Goal: Task Accomplishment & Management: Complete application form

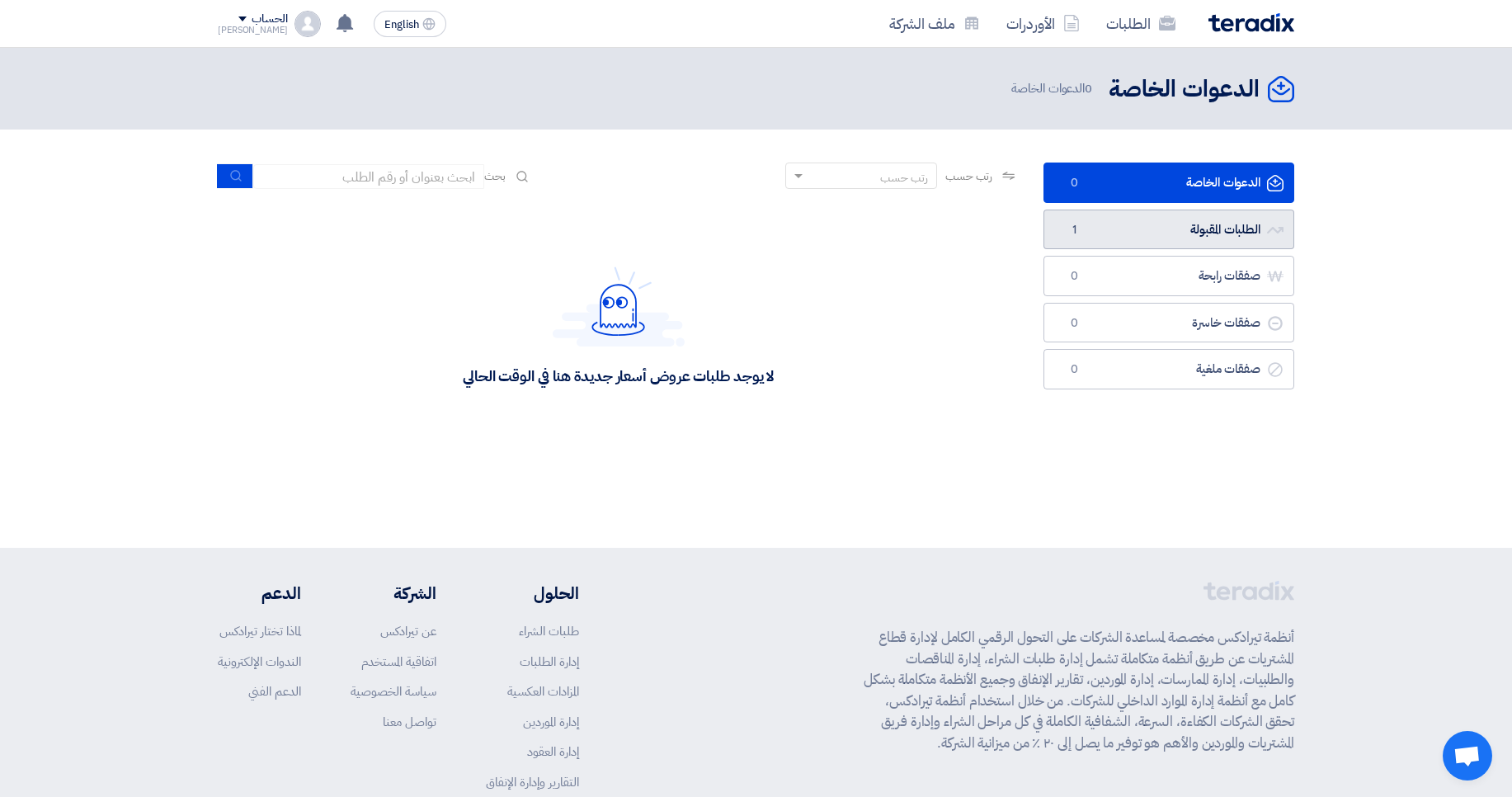
click at [1220, 228] on link "الطلبات المقبولة الطلبات المقبولة 1" at bounding box center [1169, 229] width 251 height 40
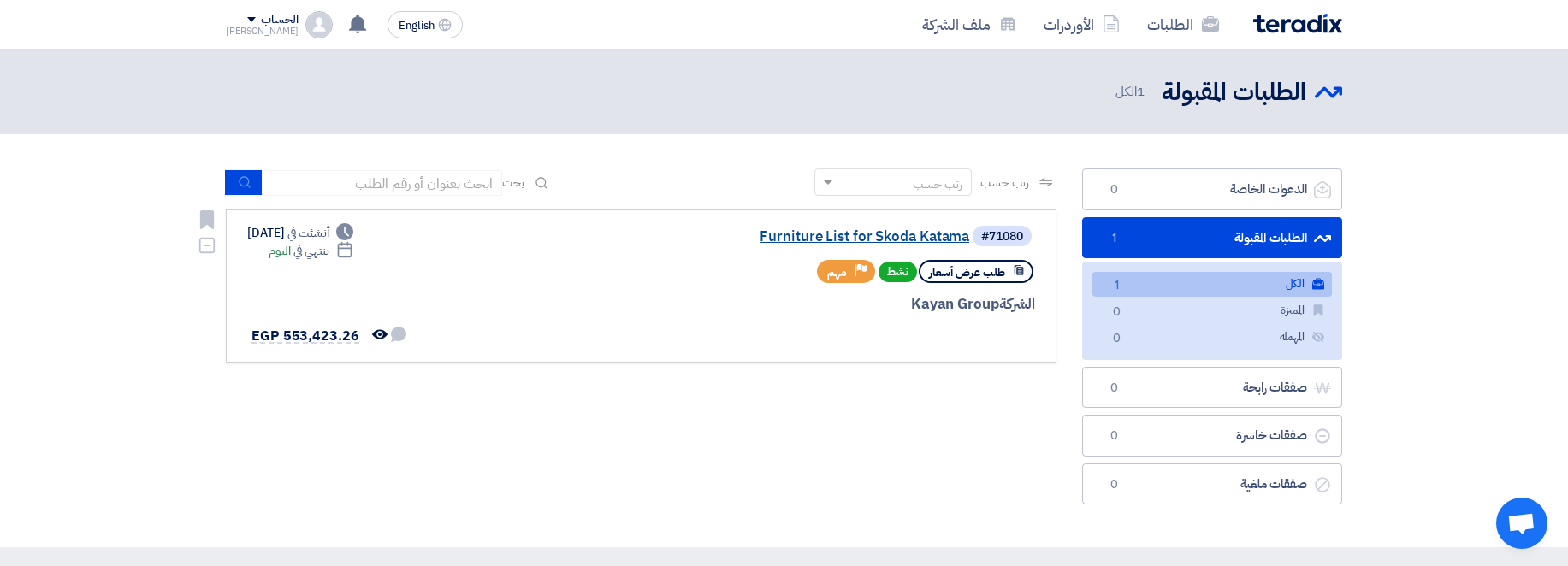
click at [840, 234] on link "Furniture List for Skoda Katama" at bounding box center [798, 237] width 342 height 16
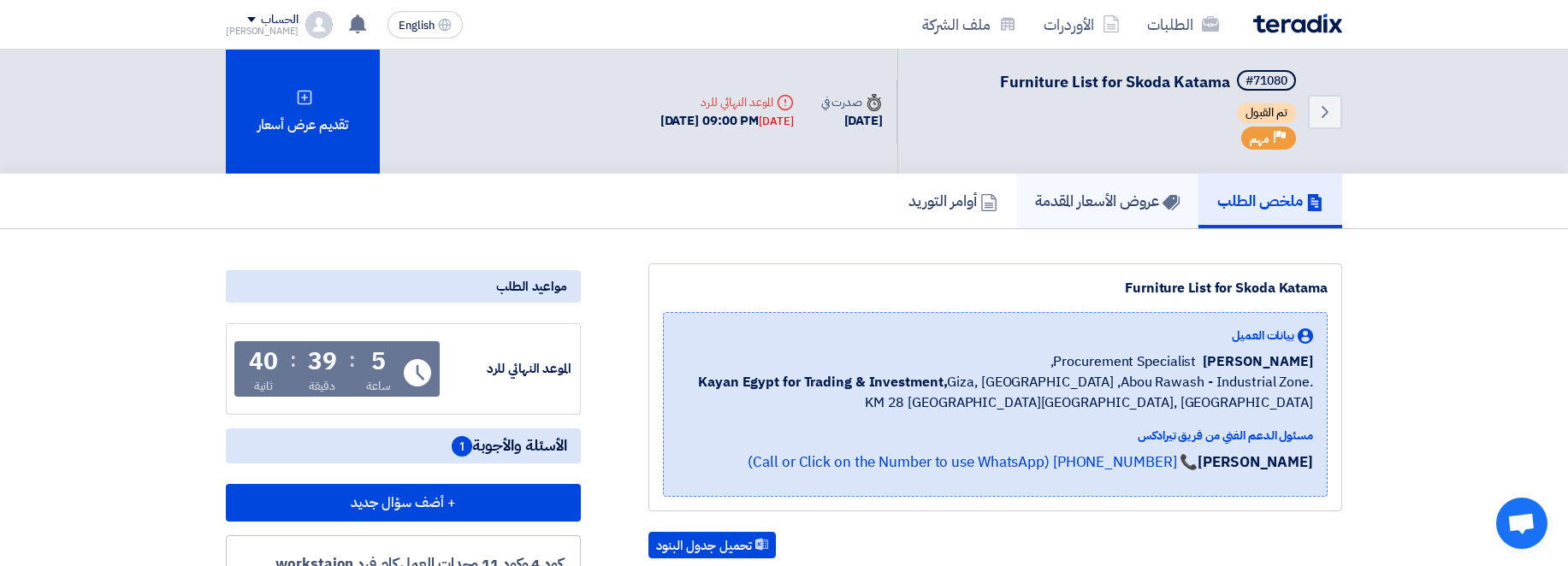
click at [1057, 199] on h5 "عروض الأسعار المقدمة" at bounding box center [1108, 200] width 145 height 20
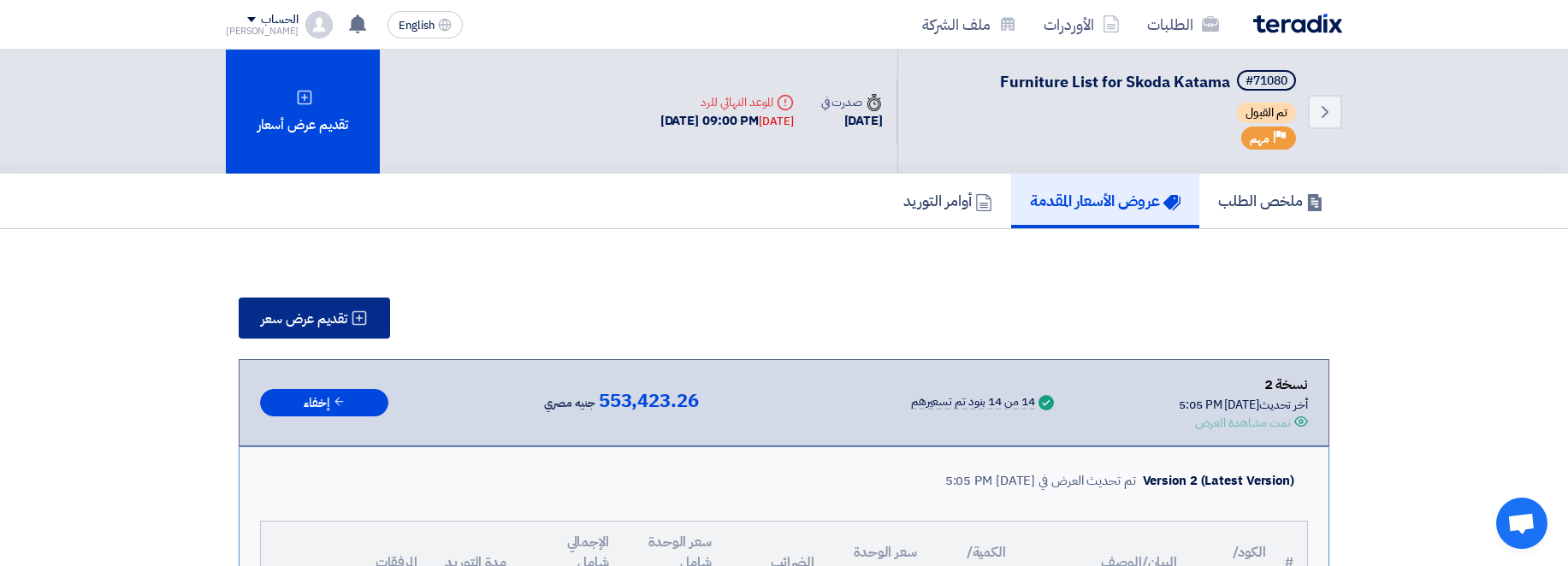
click at [347, 315] on span "تقديم عرض سعر" at bounding box center [304, 320] width 86 height 14
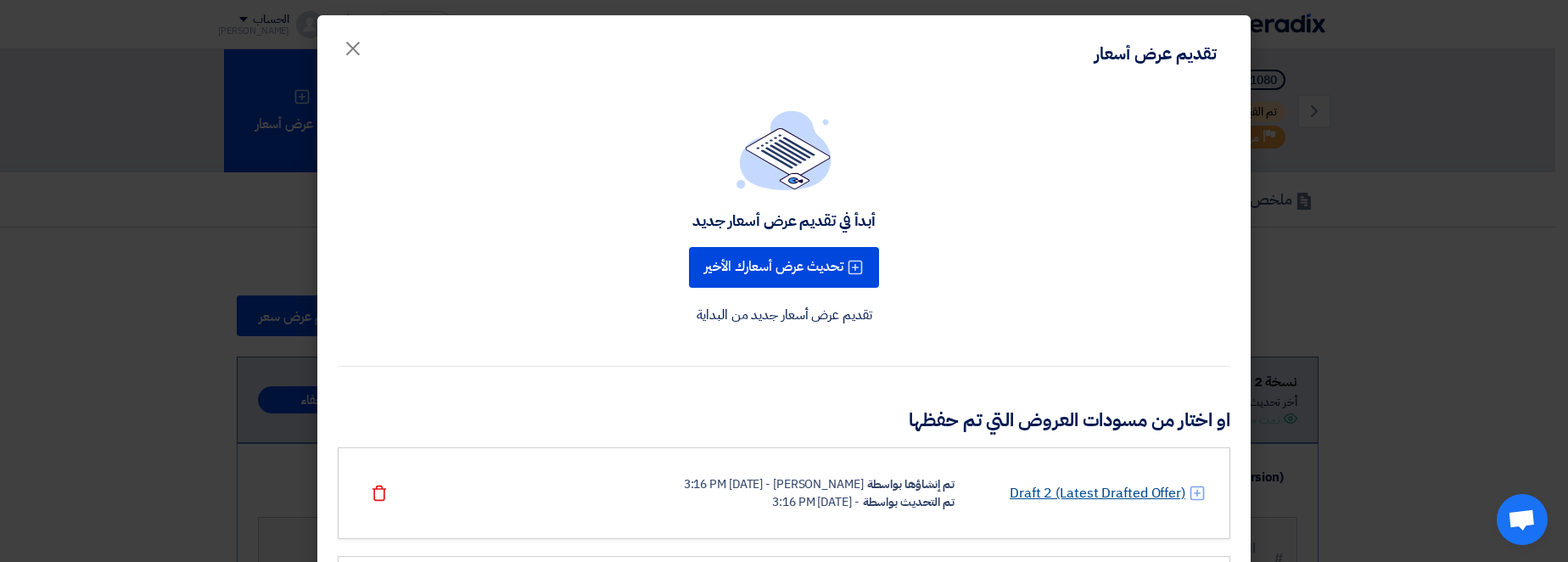
click at [1070, 495] on link "Draft 2 (Latest Drafted Offer)" at bounding box center [1097, 494] width 175 height 21
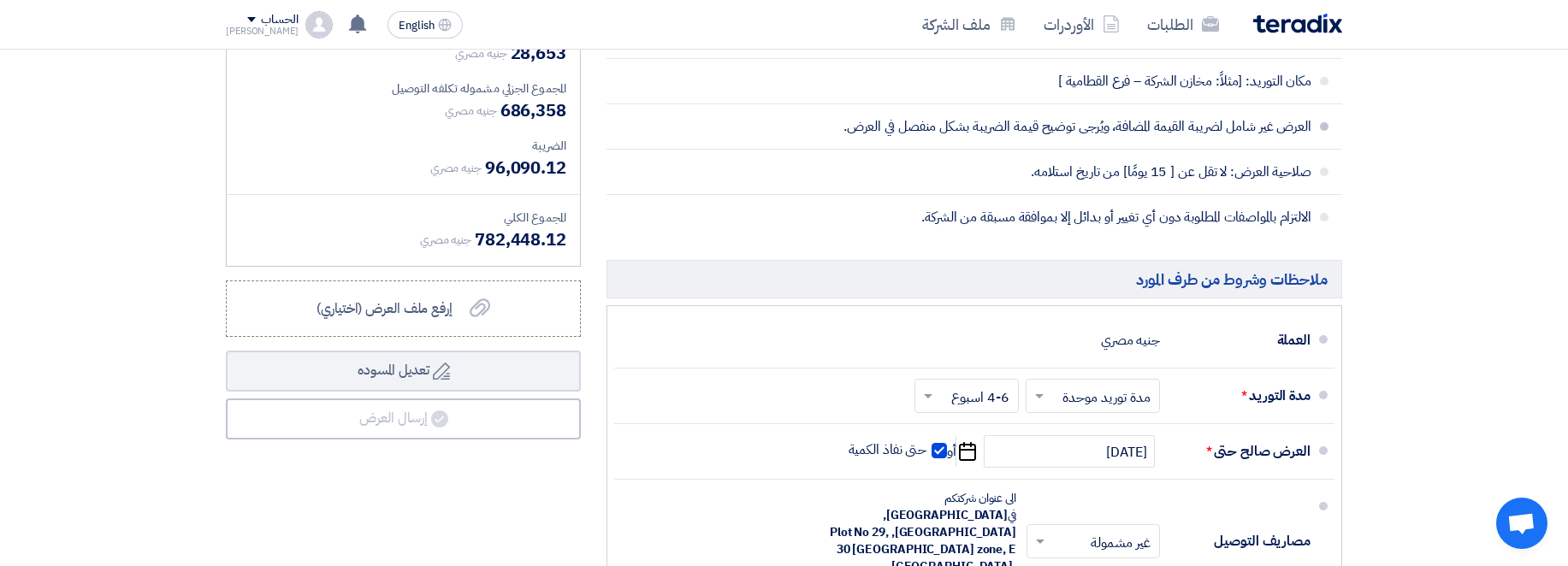
scroll to position [2361, 0]
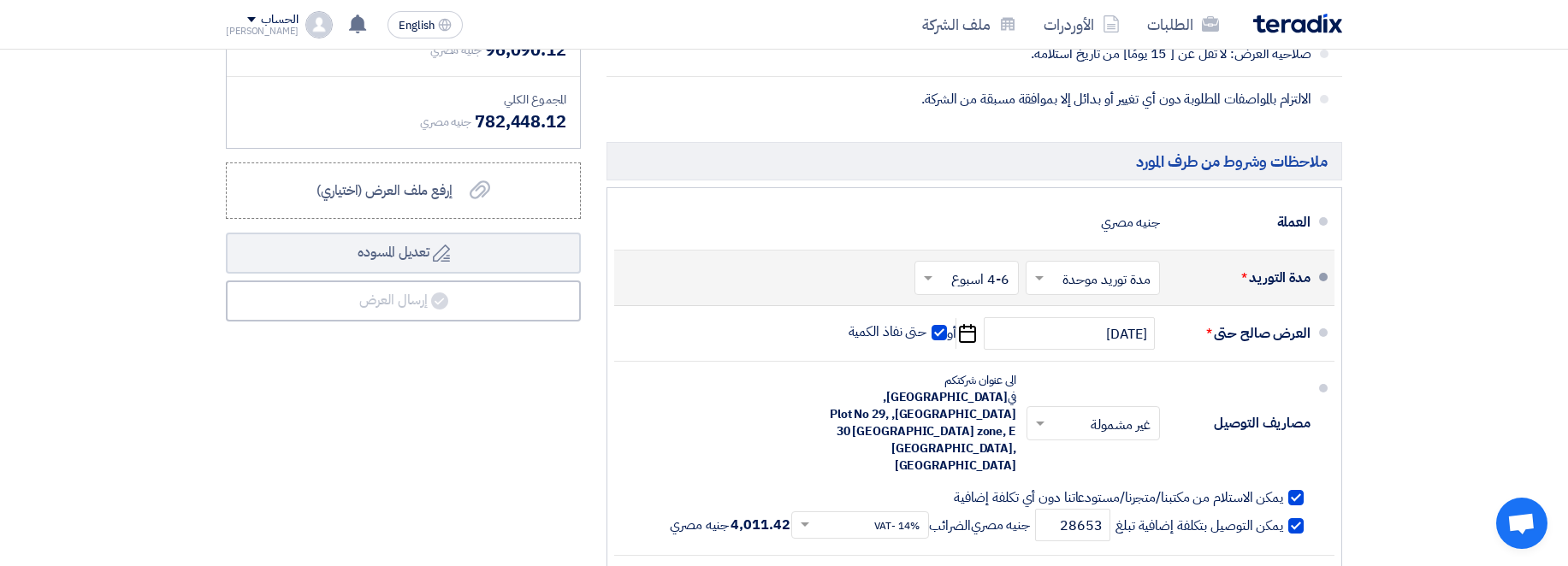
click at [950, 273] on input "text" at bounding box center [963, 280] width 96 height 24
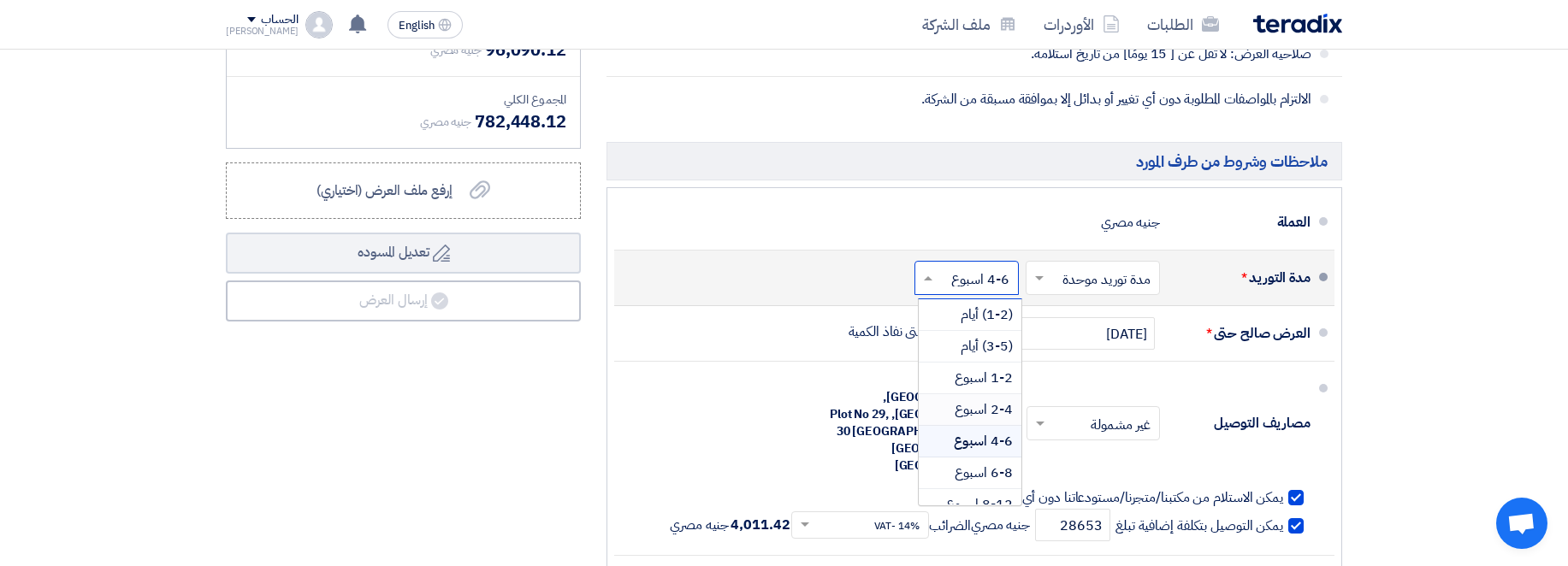
click at [990, 414] on span "2-4 اسبوع" at bounding box center [983, 410] width 58 height 21
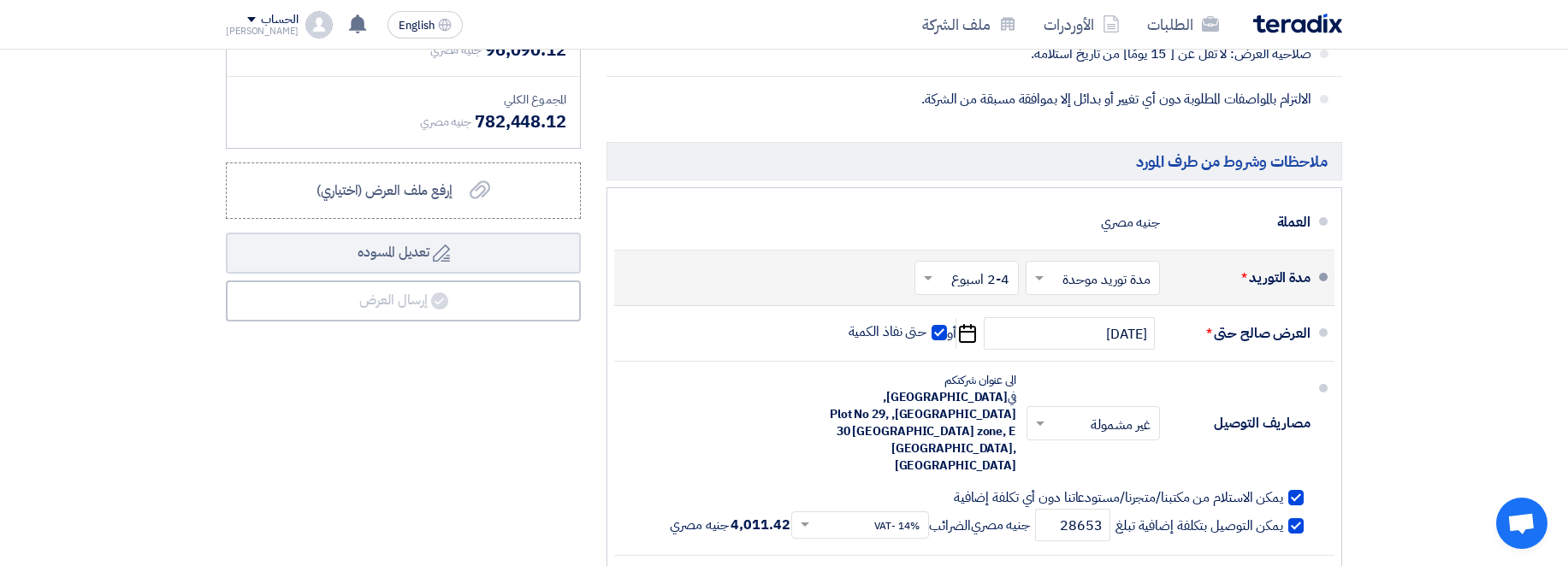
click at [969, 280] on input "text" at bounding box center [963, 280] width 96 height 24
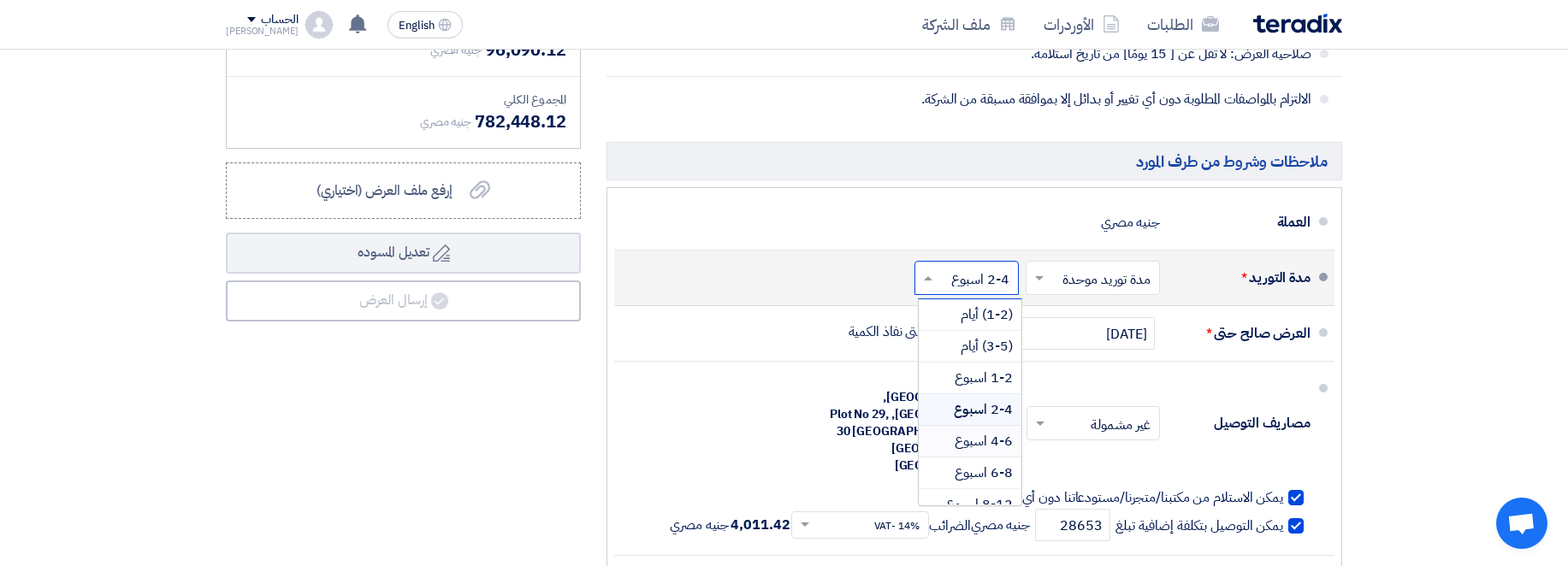
click at [998, 440] on span "4-6 اسبوع" at bounding box center [983, 441] width 58 height 21
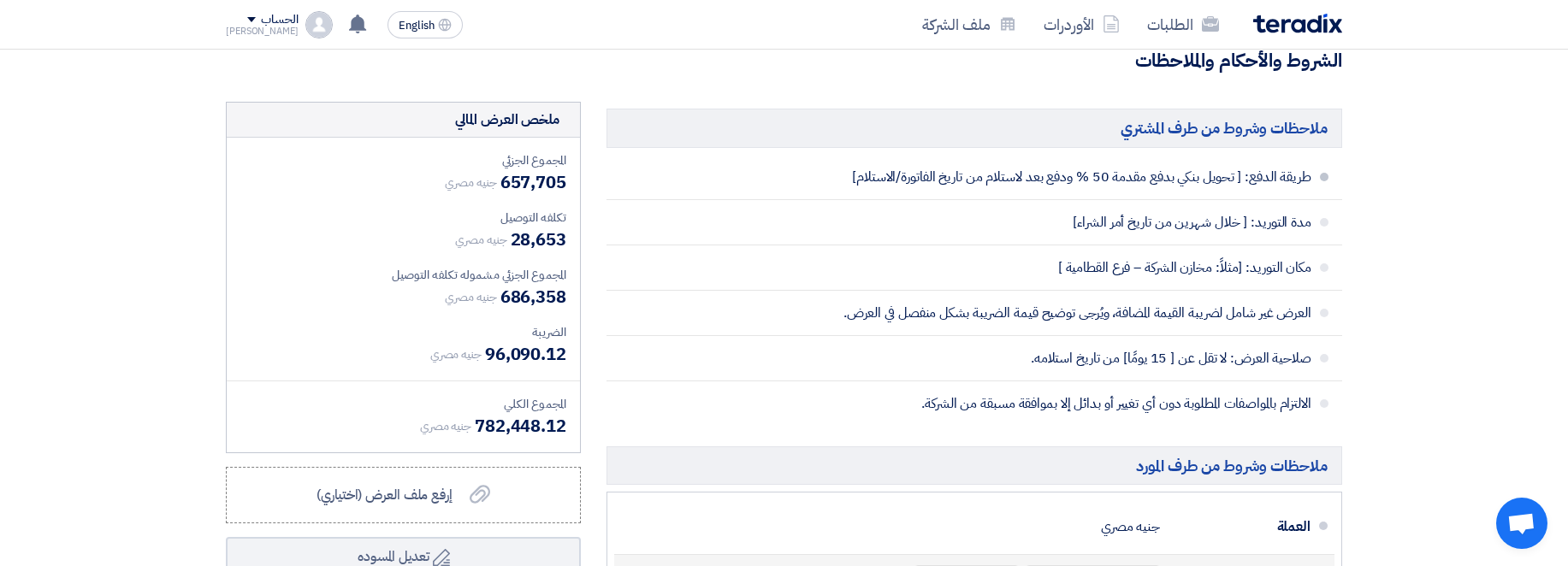
scroll to position [2155, 0]
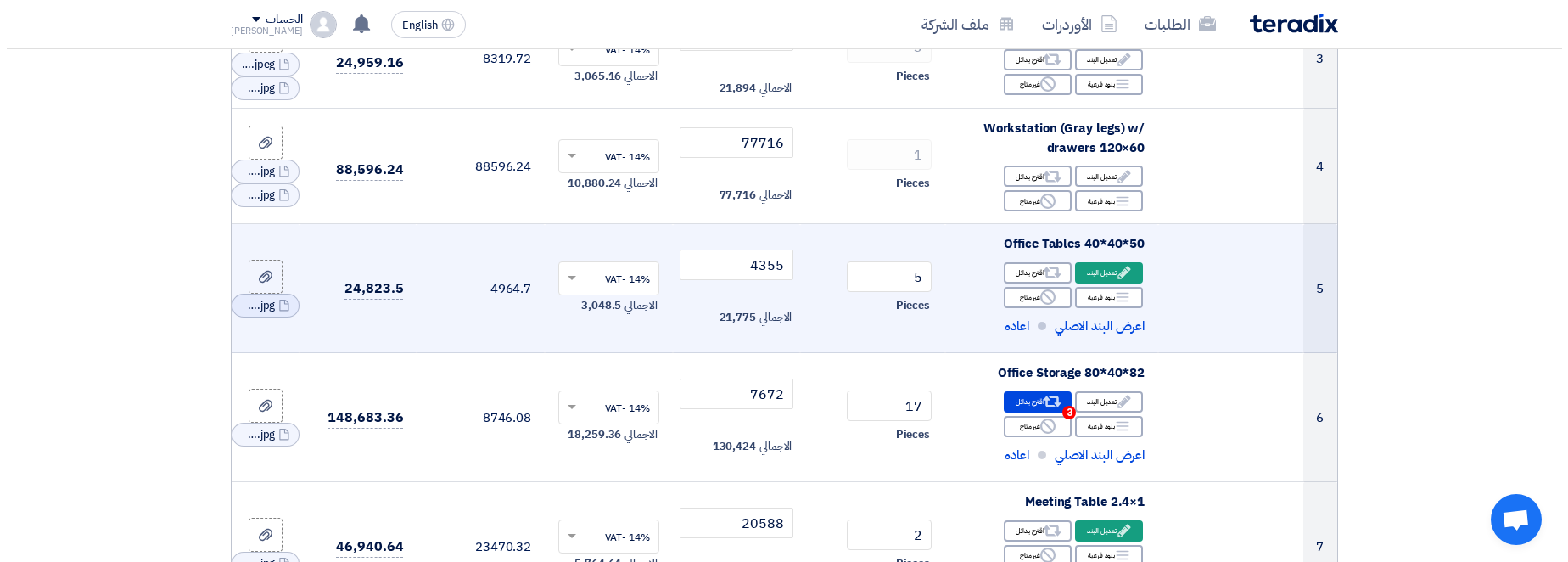
scroll to position [509, 0]
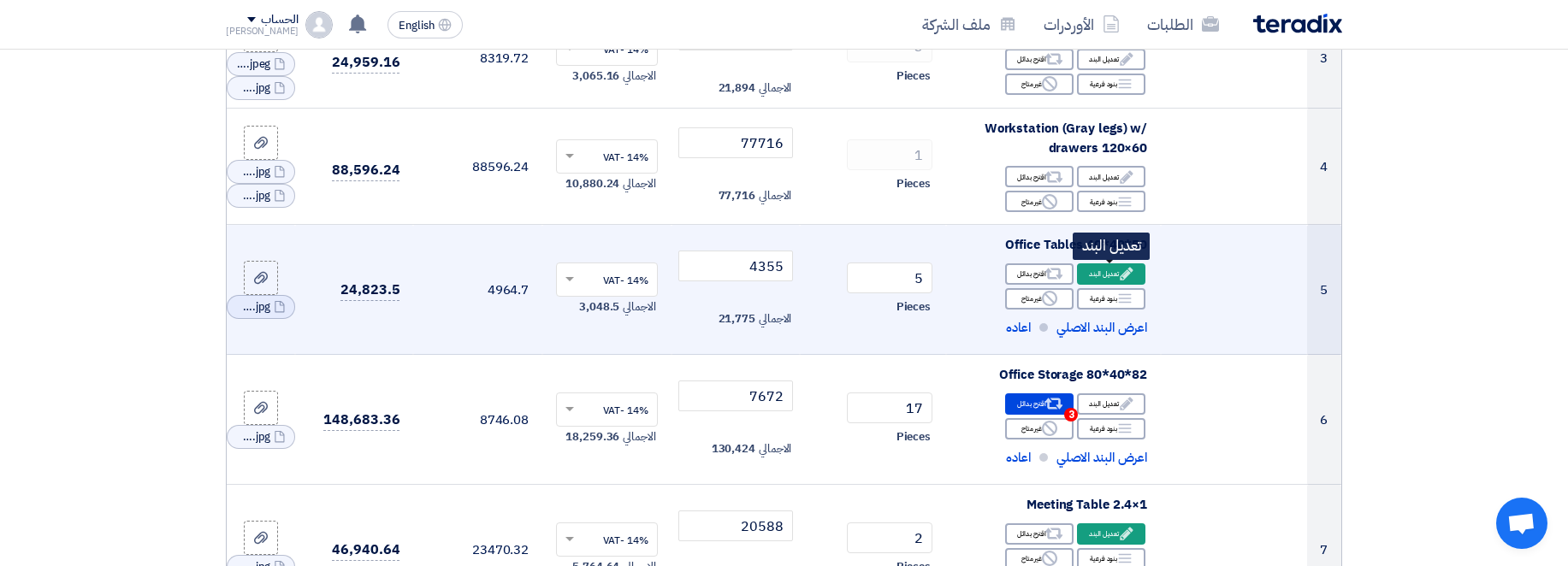
click at [1105, 273] on div "Edit تعديل البند" at bounding box center [1112, 274] width 69 height 22
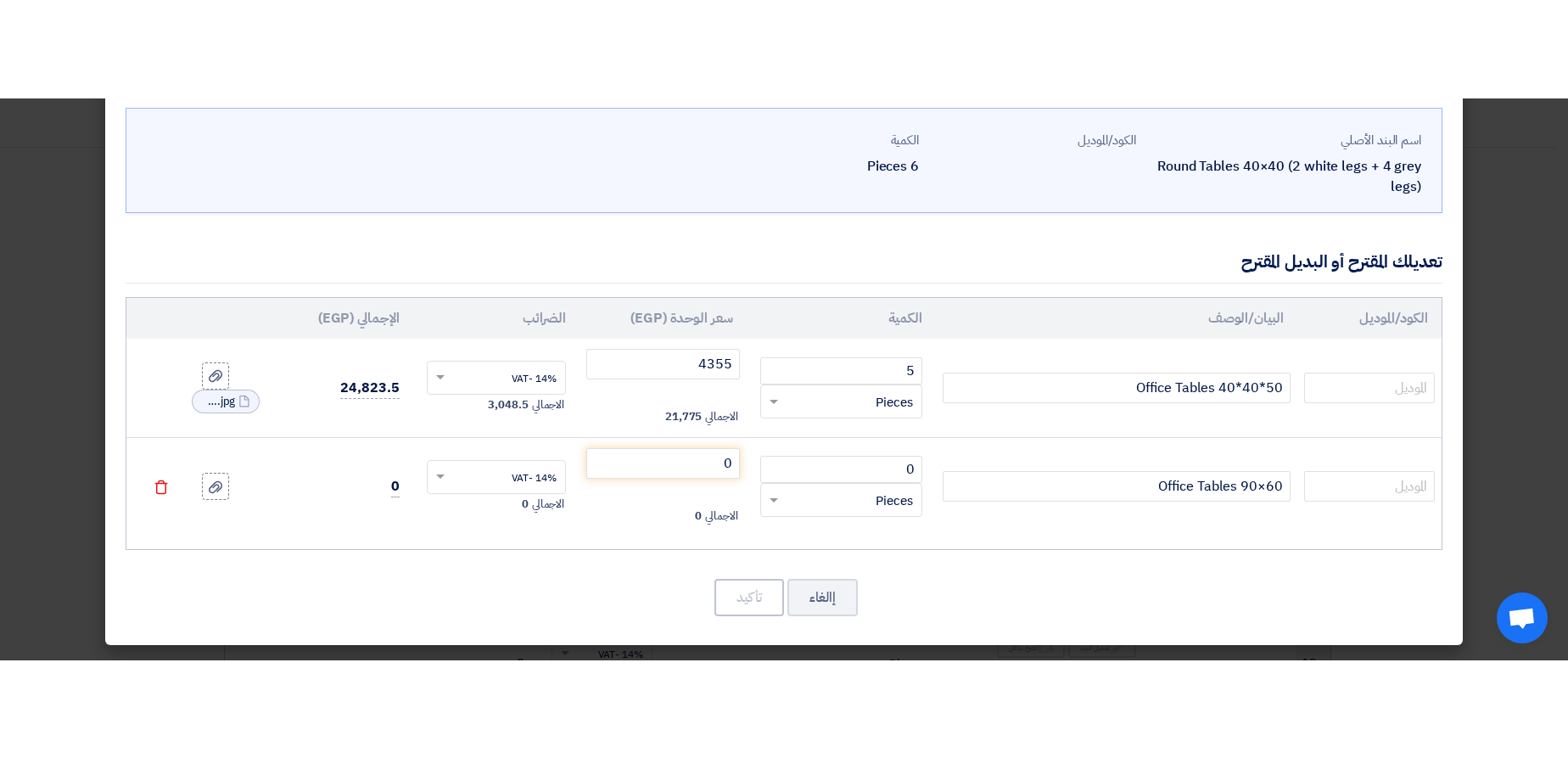
scroll to position [0, 0]
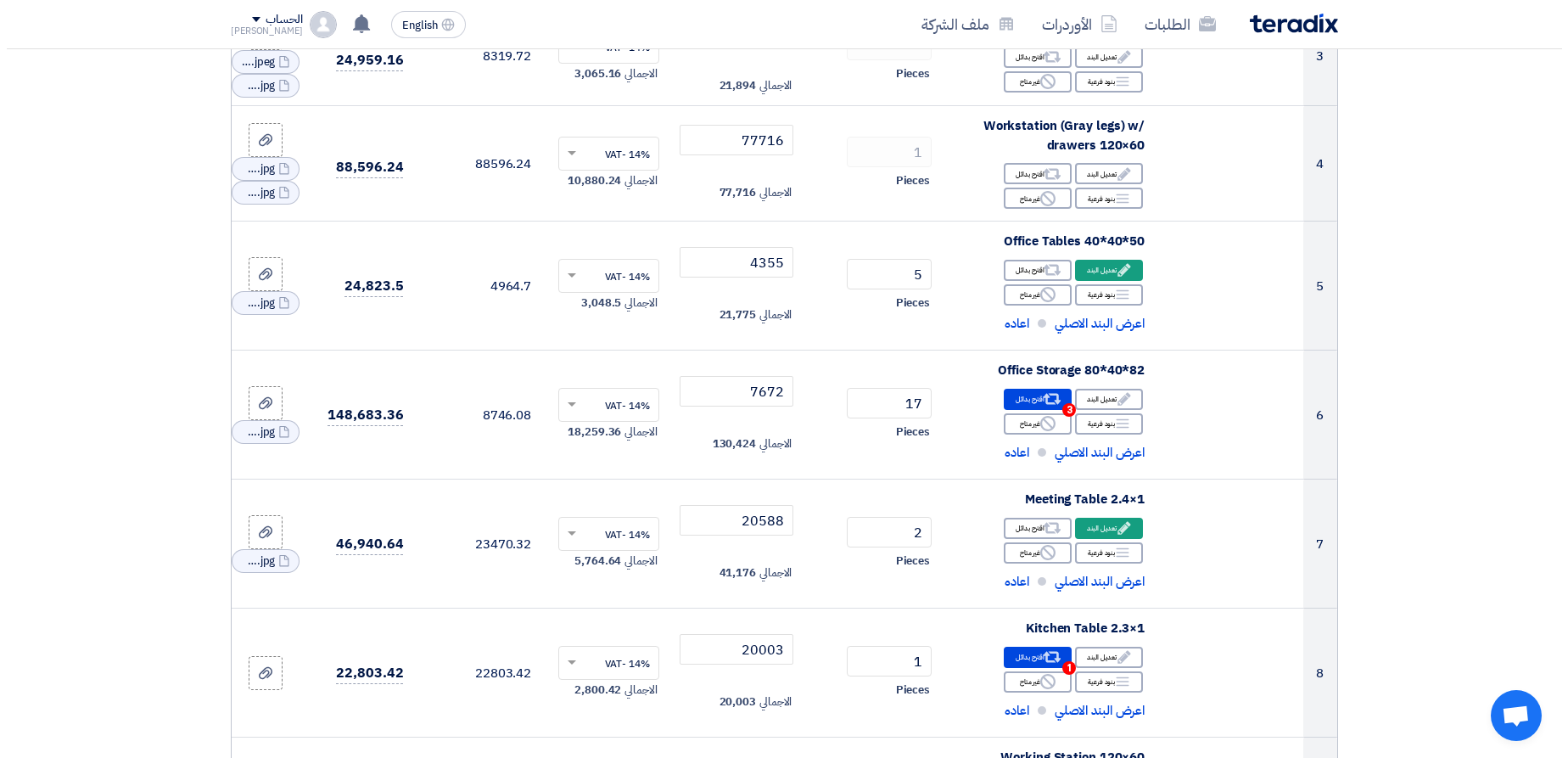
scroll to position [509, 0]
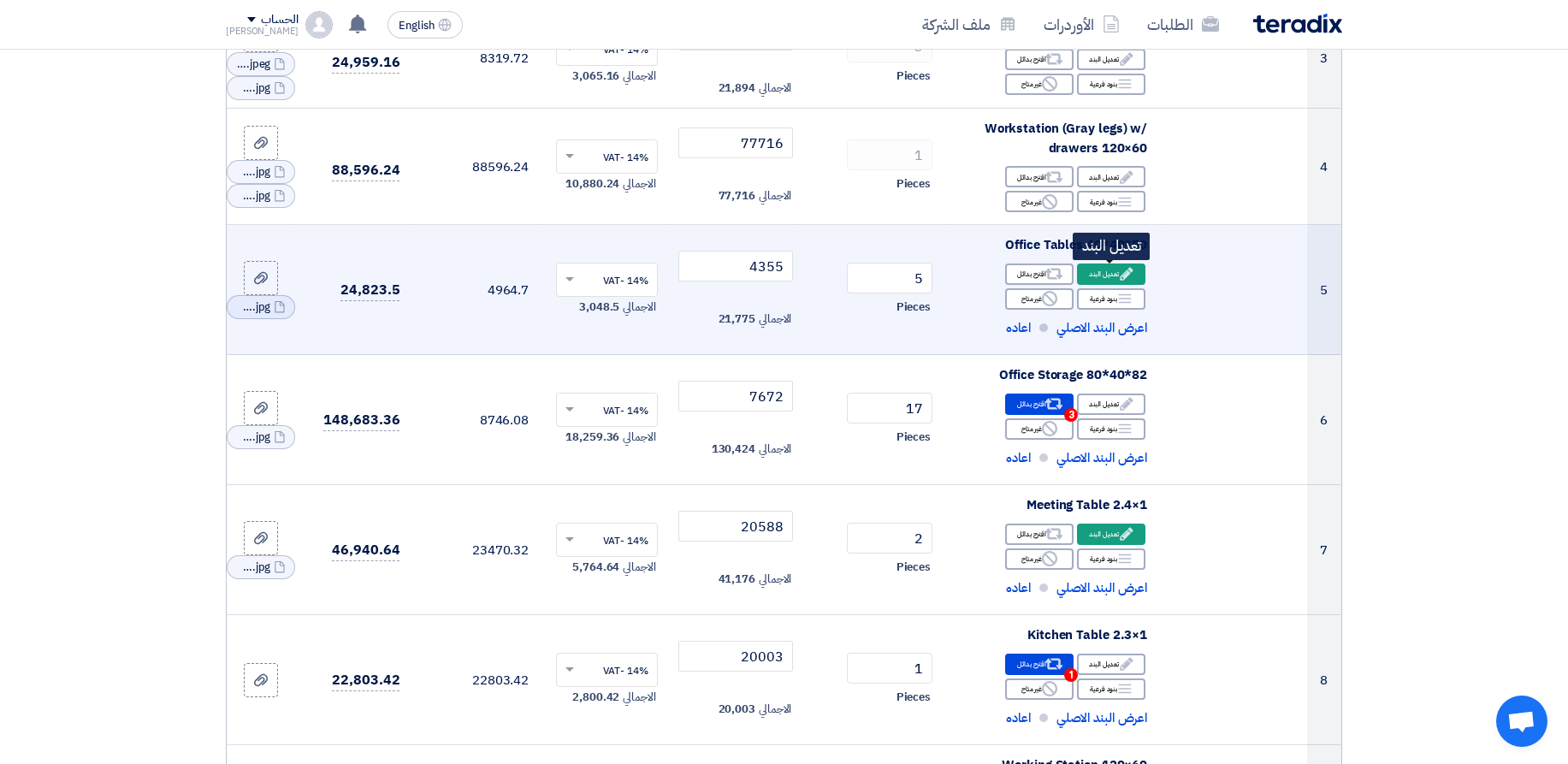
click at [1098, 274] on div "Edit تعديل البند" at bounding box center [1112, 274] width 69 height 22
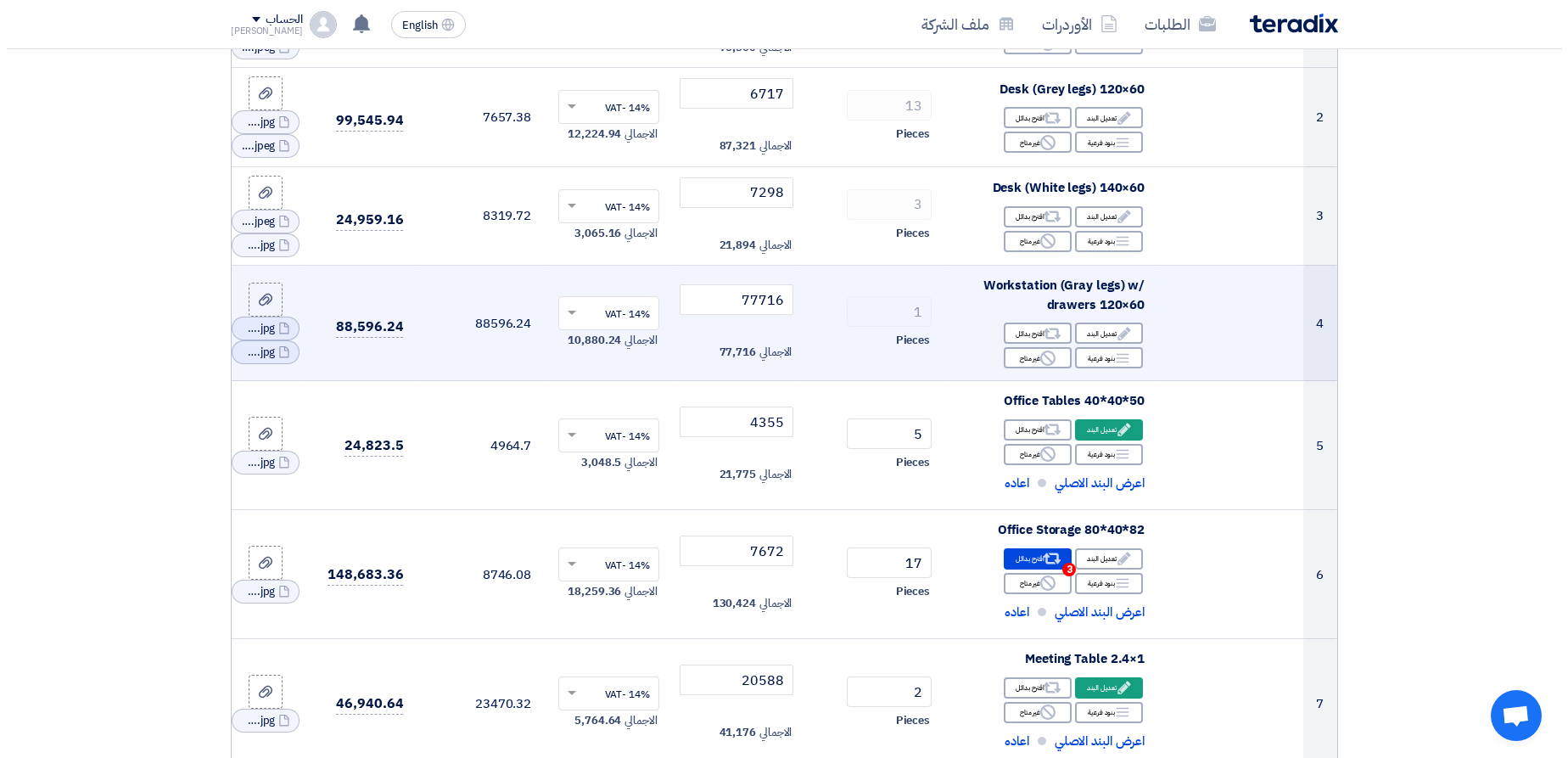
scroll to position [407, 0]
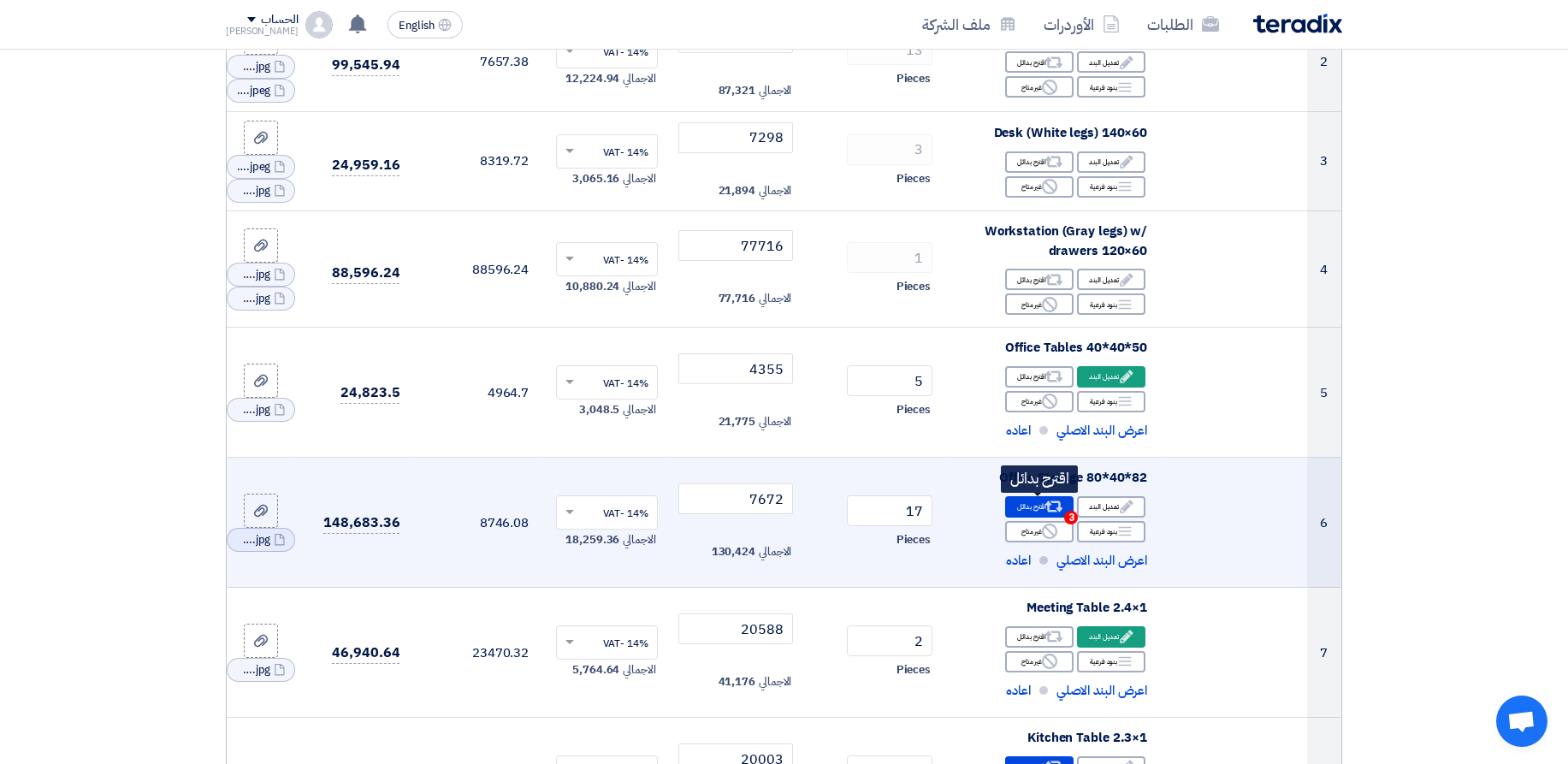
click at [1053, 514] on icon "Alternative" at bounding box center [1054, 507] width 18 height 18
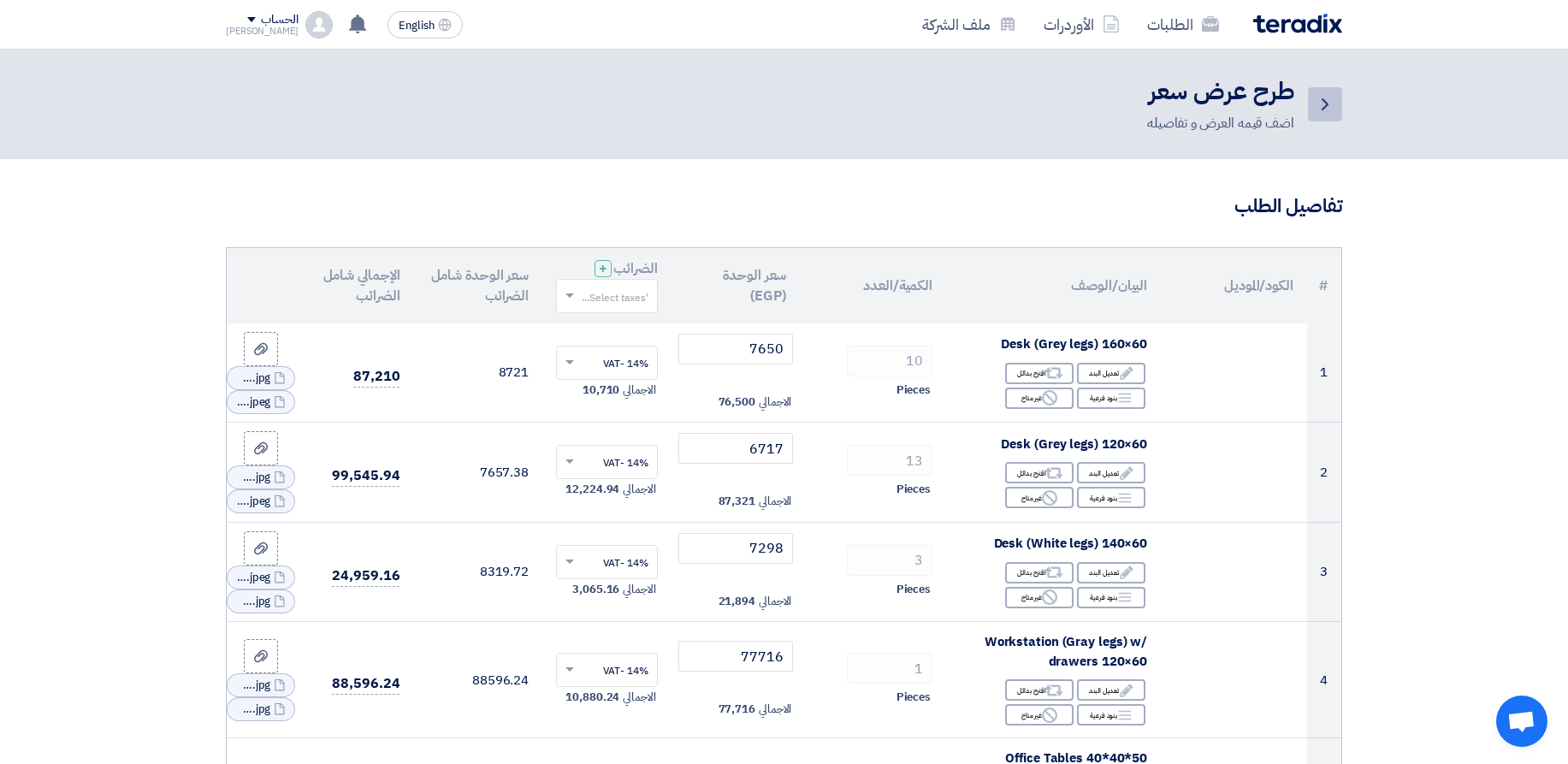
click at [1319, 105] on icon "Back" at bounding box center [1326, 105] width 21 height 21
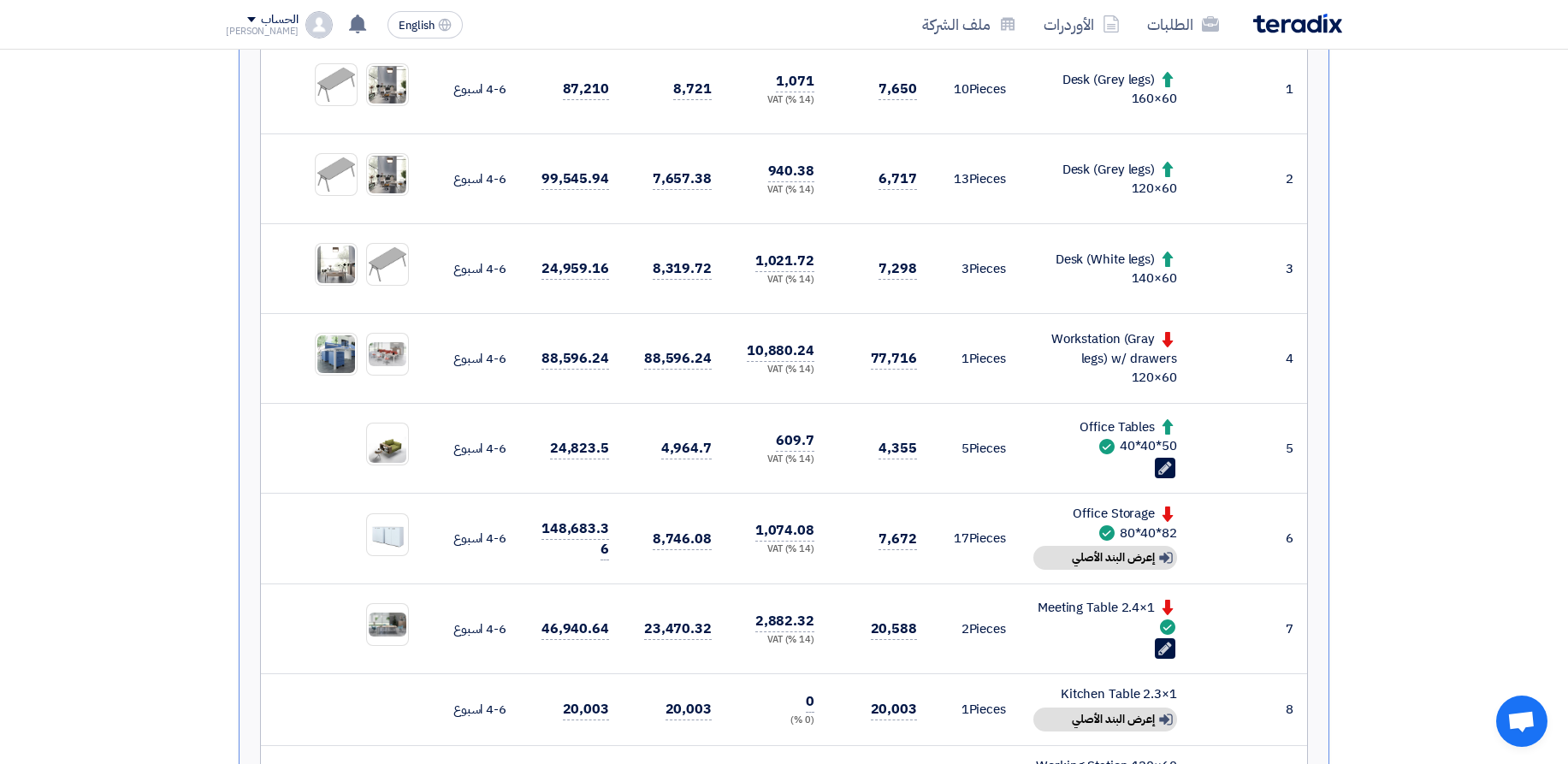
scroll to position [821, 0]
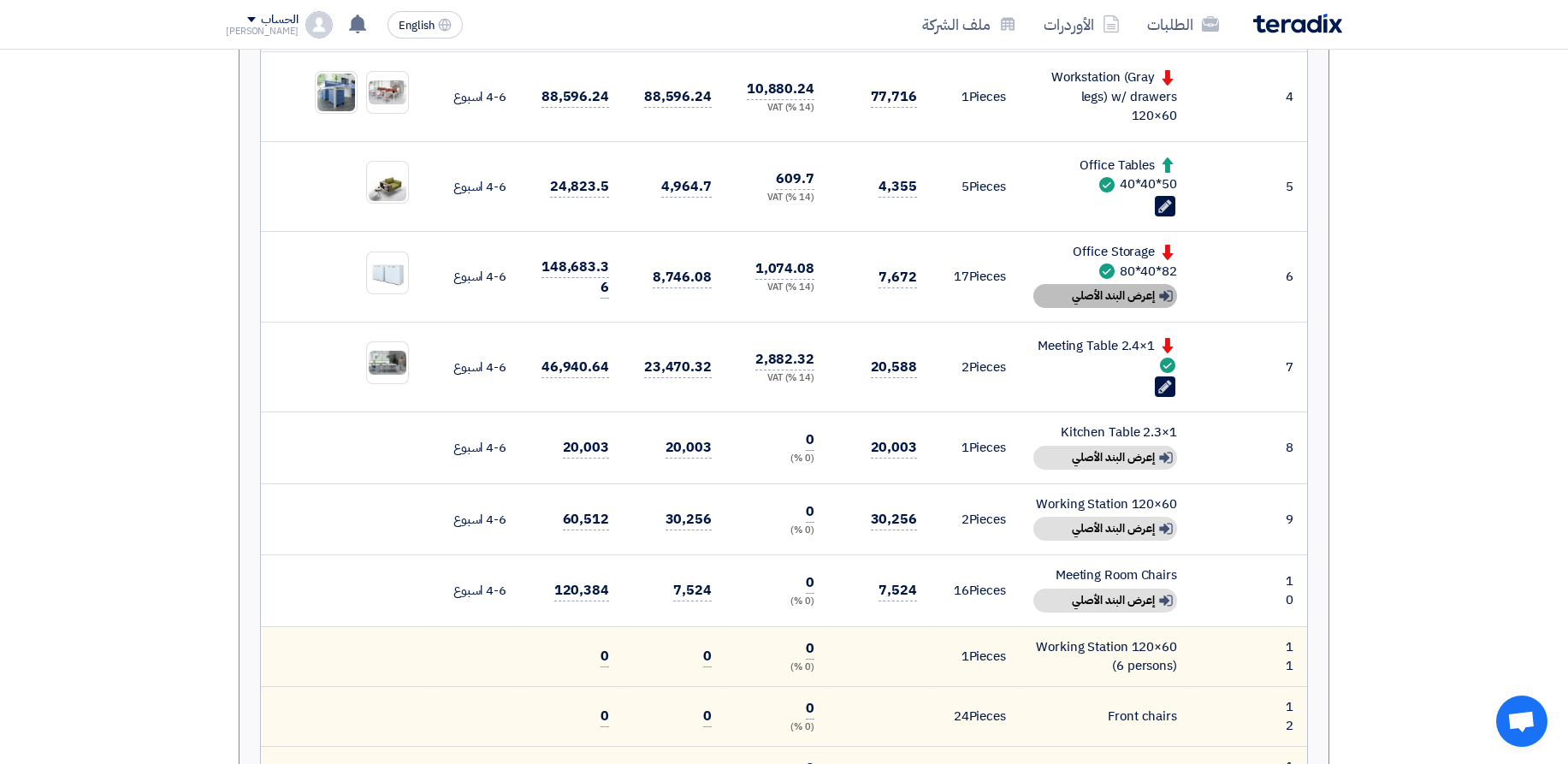
click at [1152, 301] on div "Show details إعرض البند الأصلي" at bounding box center [1105, 296] width 144 height 24
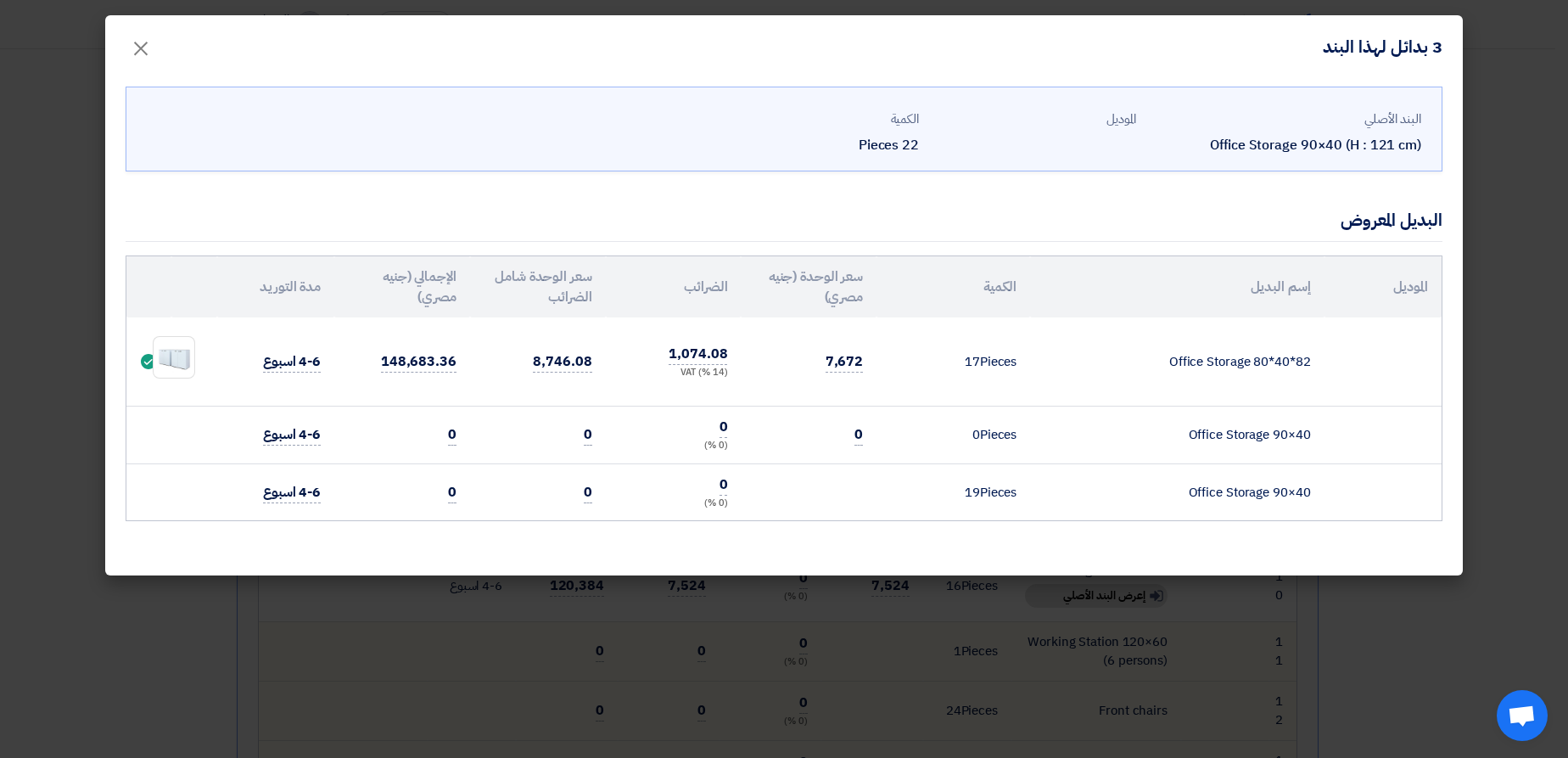
click at [1501, 281] on modal-container "3 بدائل لهذا البند × البند الأصلي Office Storage 90×40 (H : 121 cm) الموديل الك…" at bounding box center [784, 379] width 1568 height 758
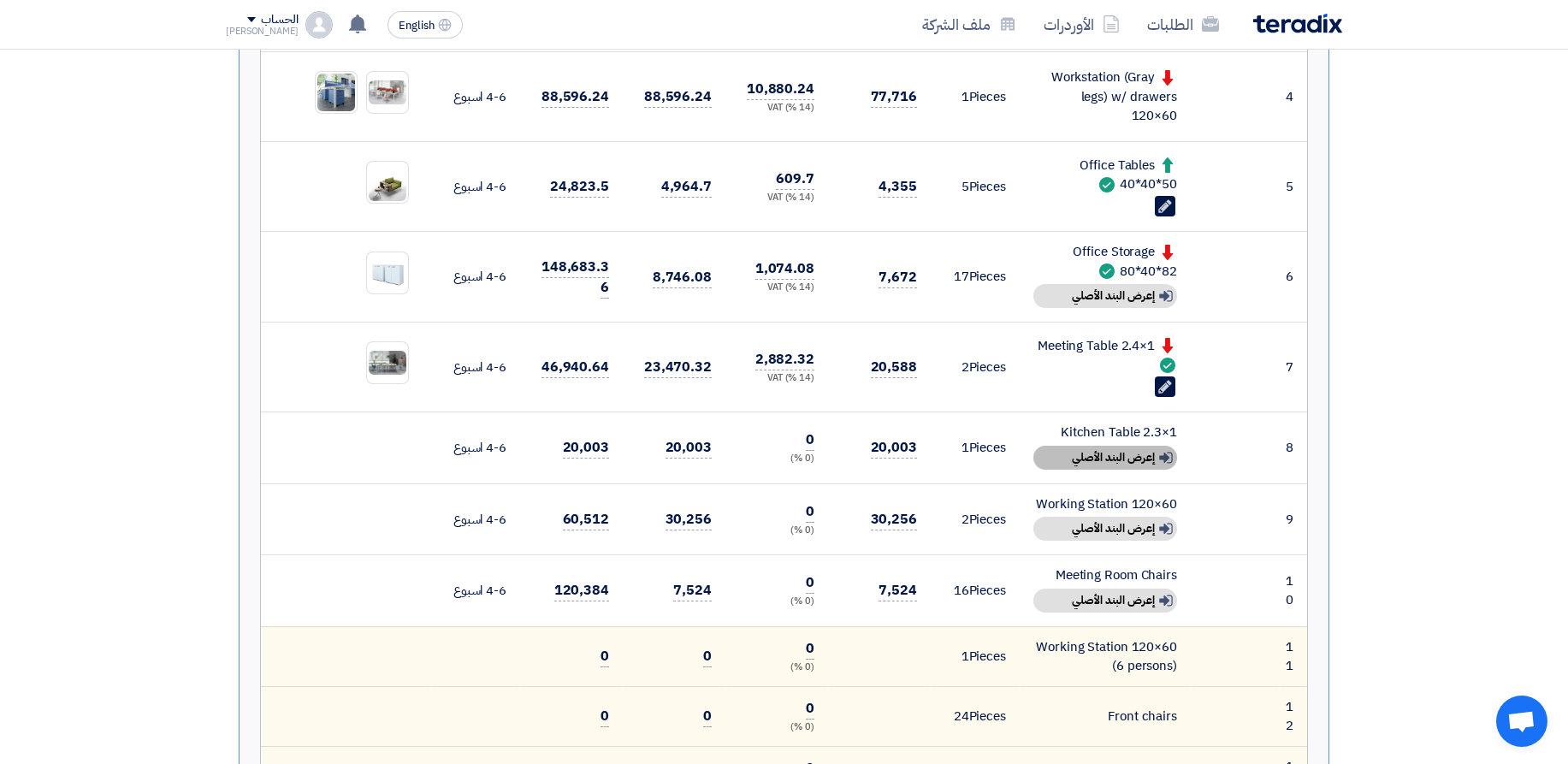
click at [1120, 457] on div "Show details إعرض البند الأصلي" at bounding box center [1105, 458] width 144 height 24
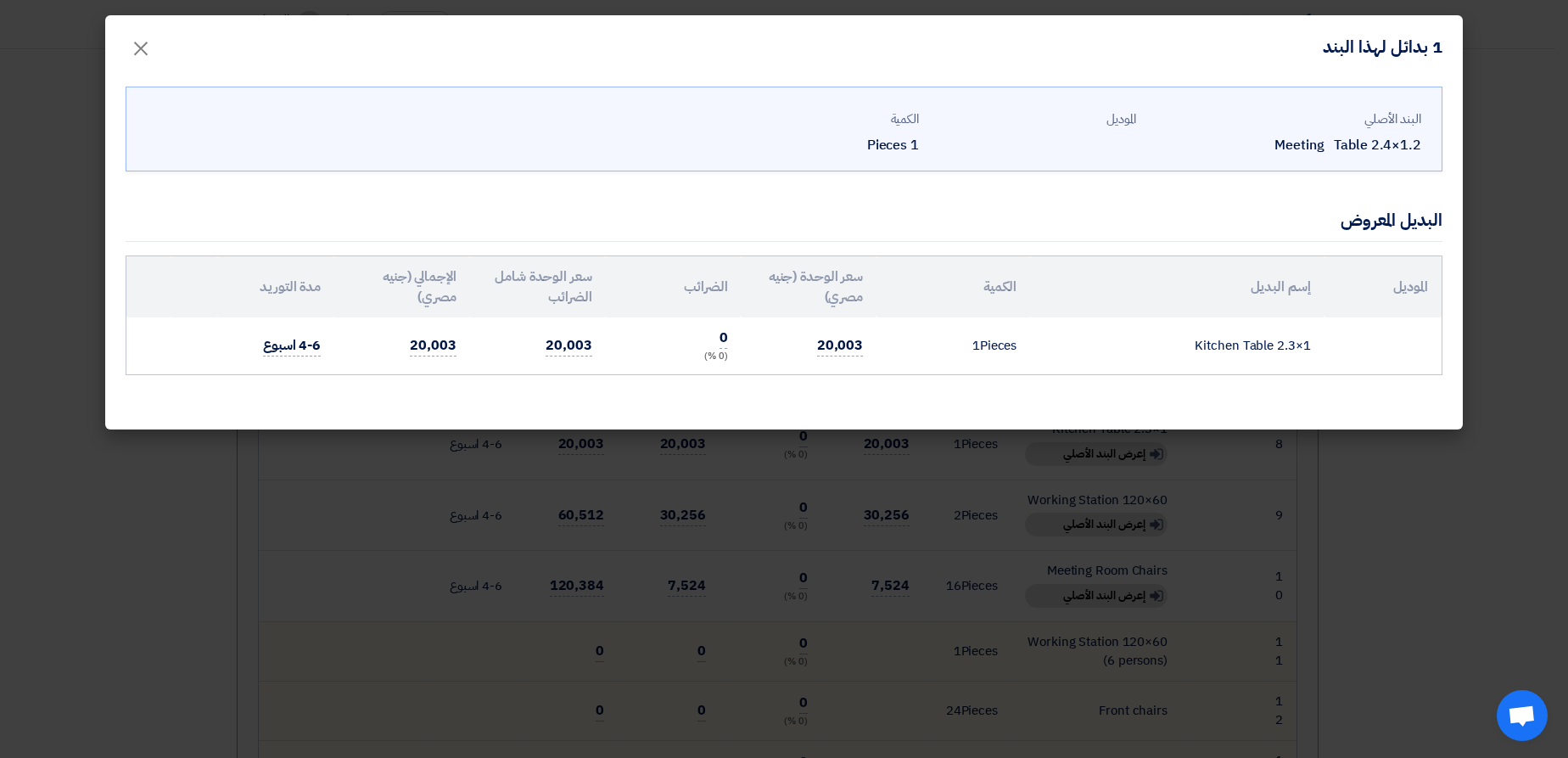
click at [1482, 232] on modal-container "1 بدائل لهذا البند × البند الأصلي Meeting Table 2.4×1.2 الموديل الكمية 1 Pieces…" at bounding box center [784, 379] width 1568 height 758
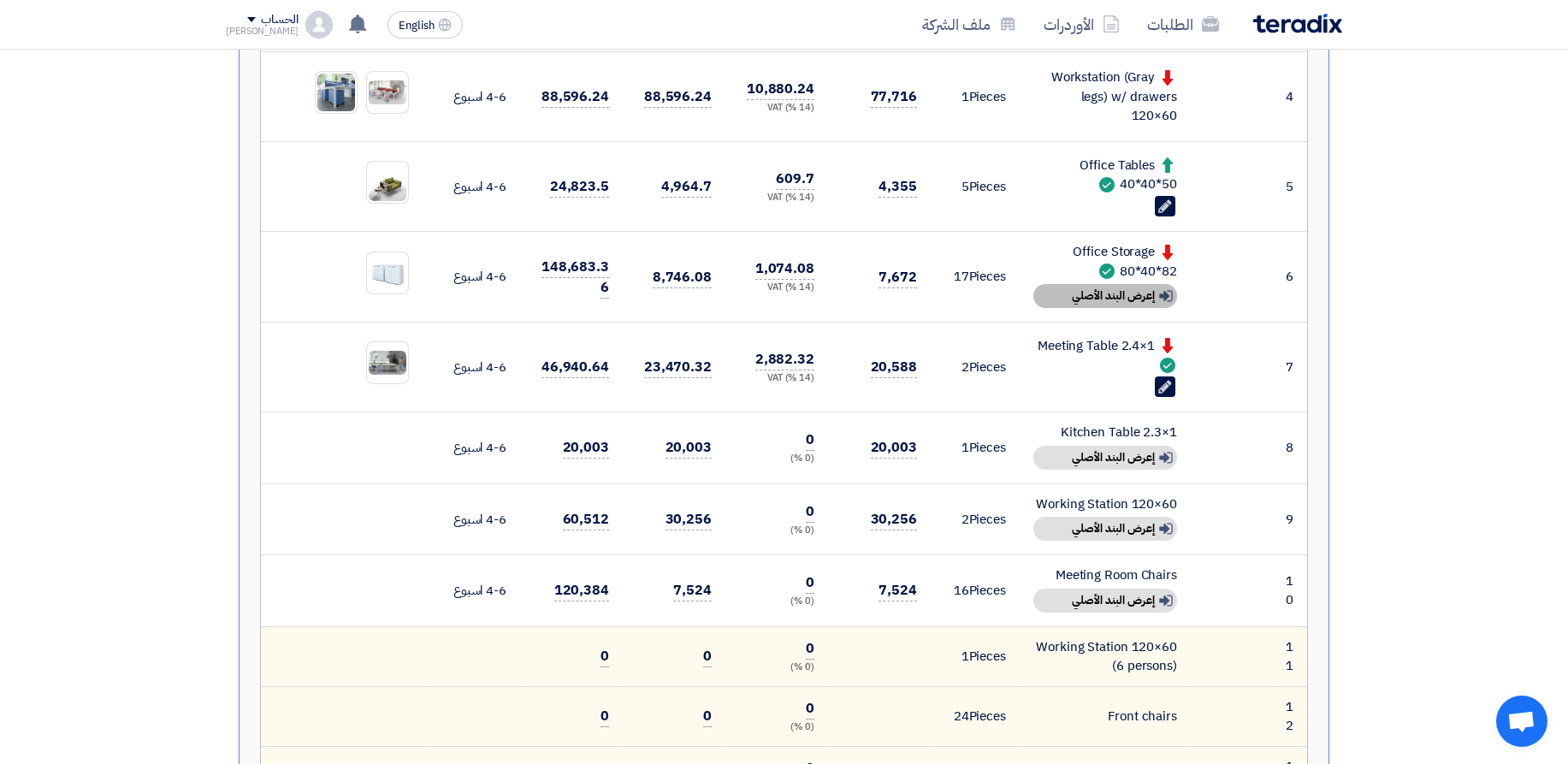
click at [1127, 292] on div "Show details إعرض البند الأصلي" at bounding box center [1105, 296] width 144 height 24
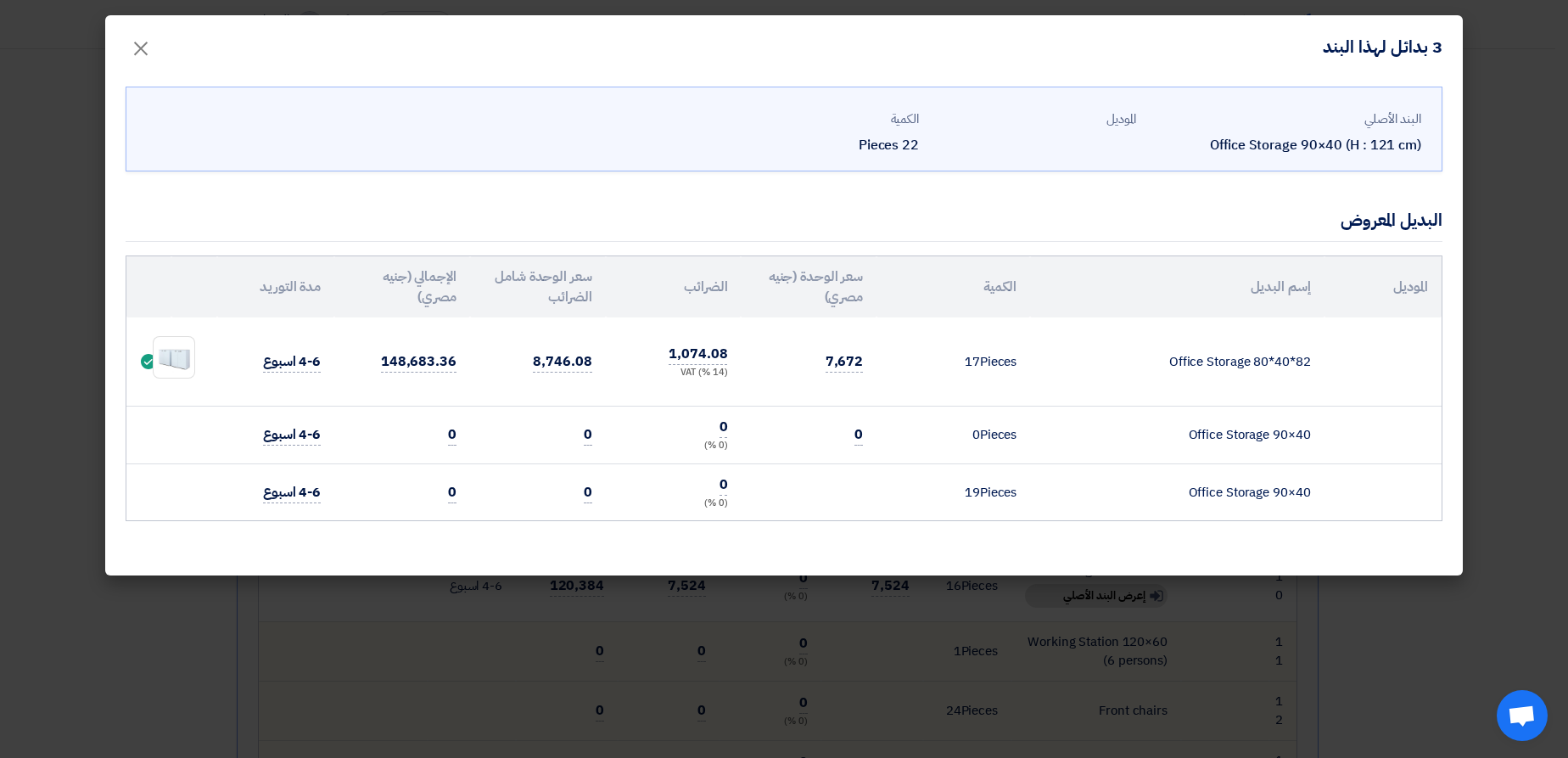
click at [1475, 212] on modal-container "3 بدائل لهذا البند × البند الأصلي Office Storage 90×40 (H : 121 cm) الموديل الك…" at bounding box center [784, 379] width 1568 height 758
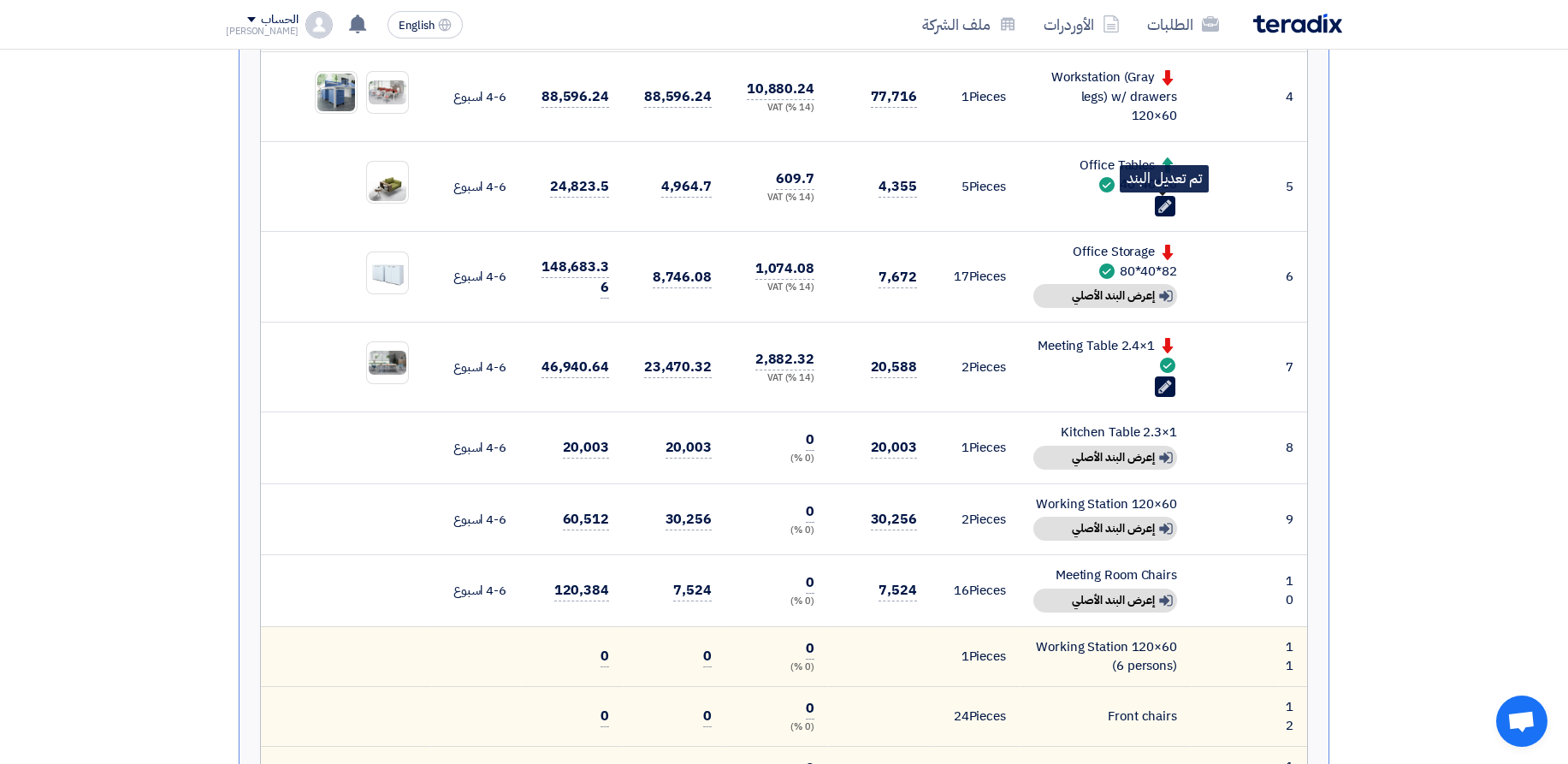
click at [1164, 206] on use at bounding box center [1165, 206] width 13 height 13
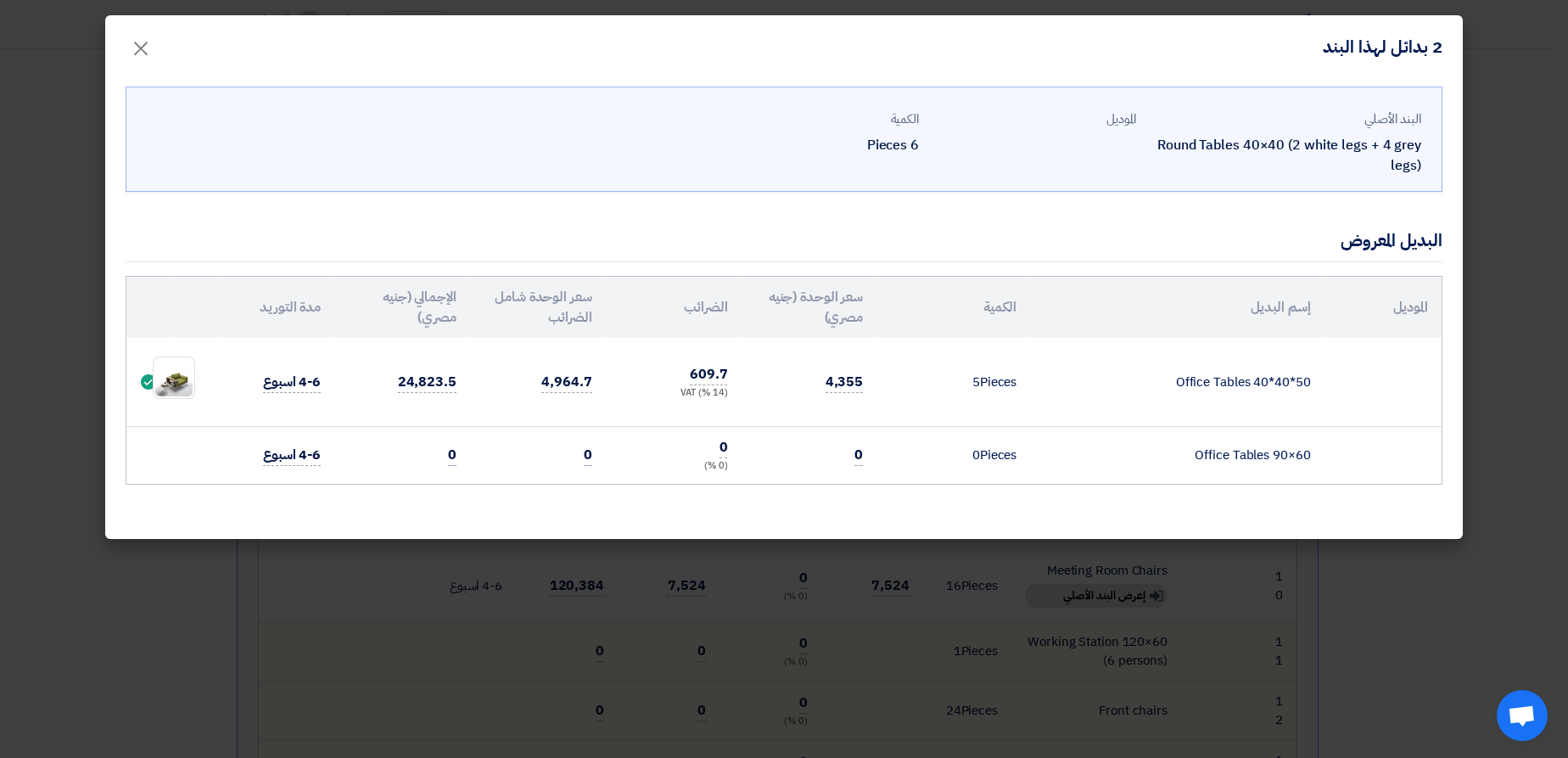
click at [1492, 228] on modal-container "2 بدائل لهذا البند × البند الأصلي Round Tables 40×40 (2 white legs + 4 grey leg…" at bounding box center [784, 379] width 1568 height 758
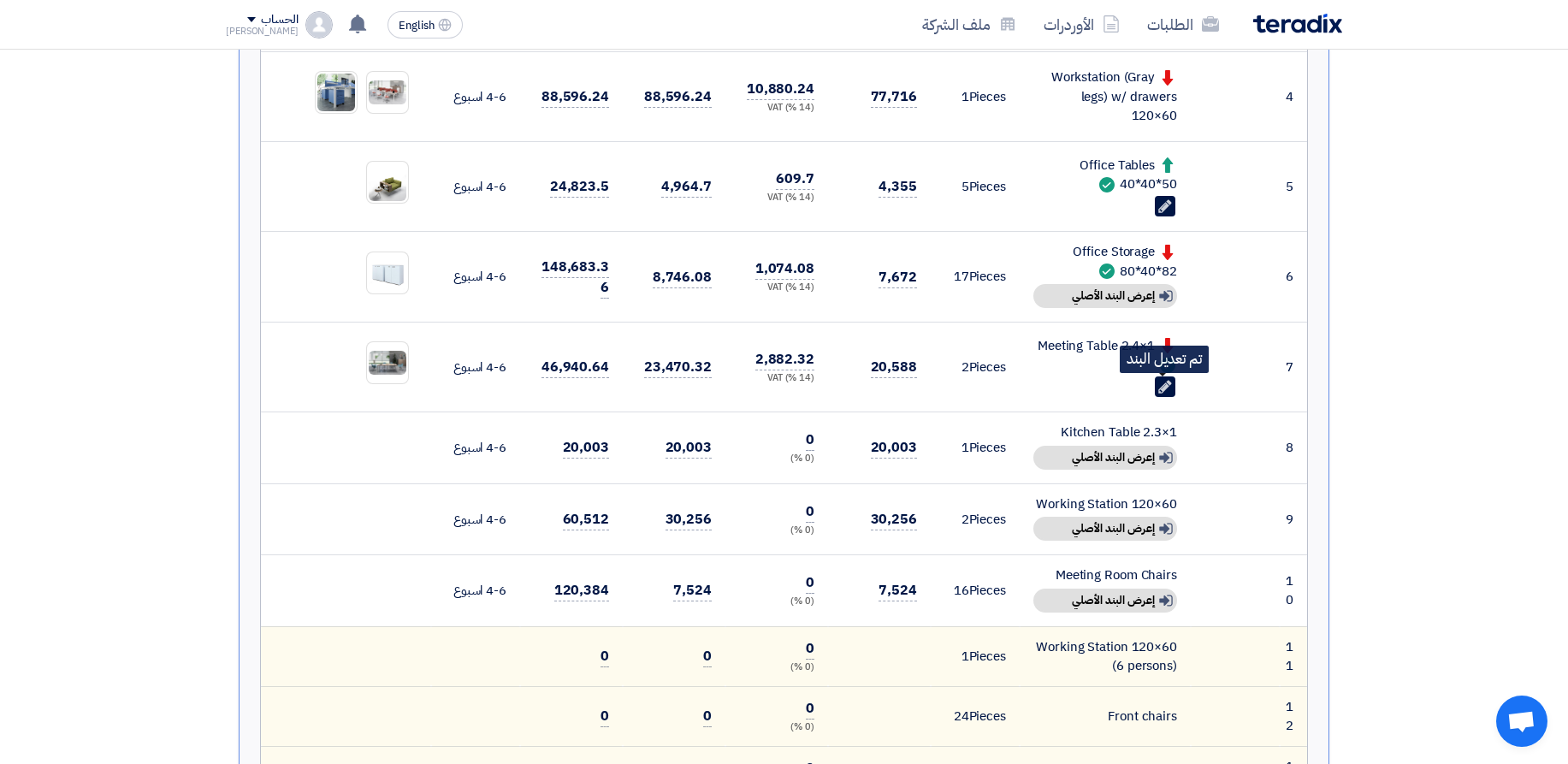
click at [1168, 389] on icon "Edit" at bounding box center [1166, 387] width 16 height 16
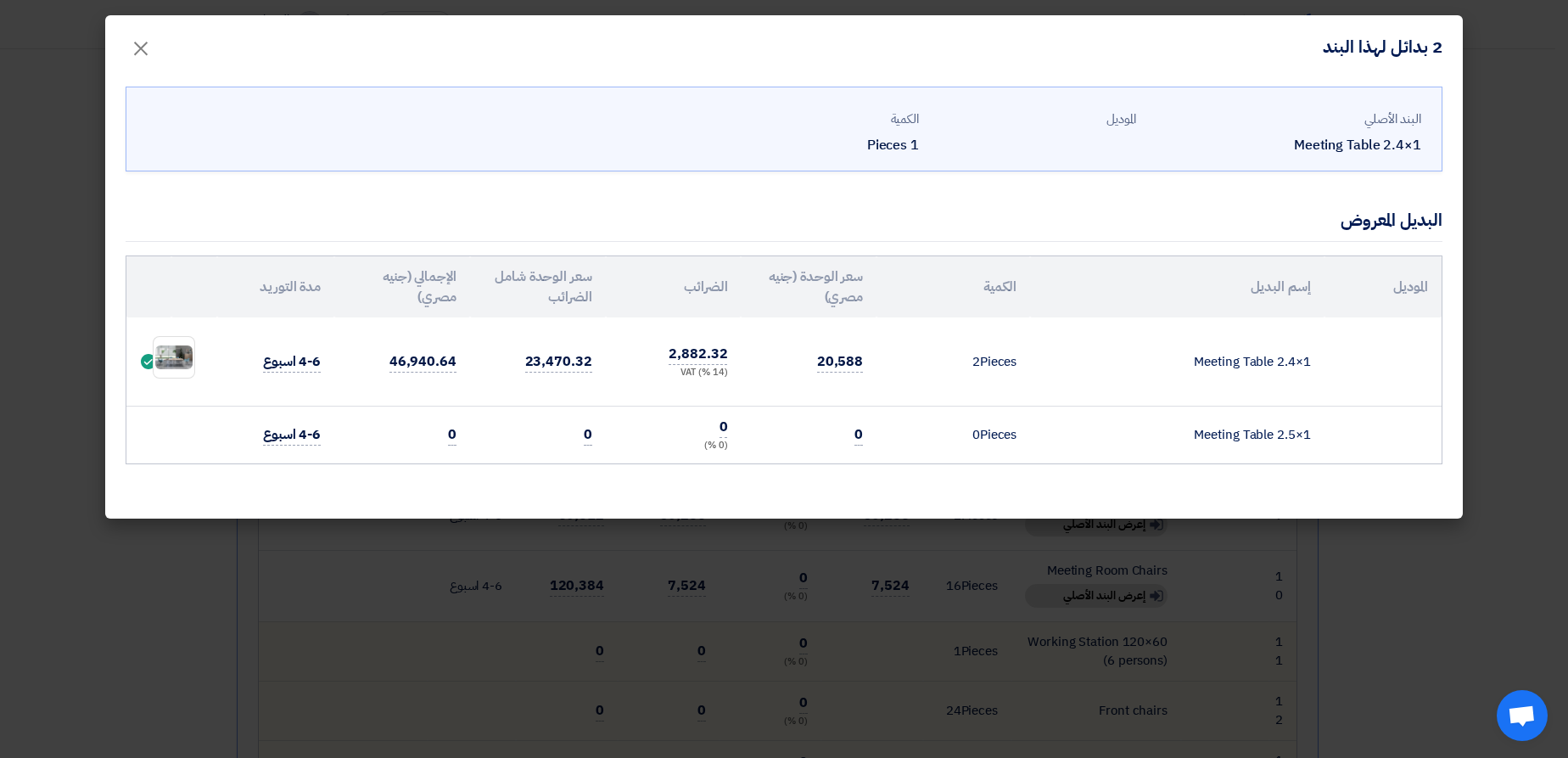
click at [1508, 211] on modal-container "2 بدائل لهذا البند × البند الأصلي Meeting Table 2.4×1 الموديل الكمية 1 Pieces ا…" at bounding box center [784, 379] width 1568 height 758
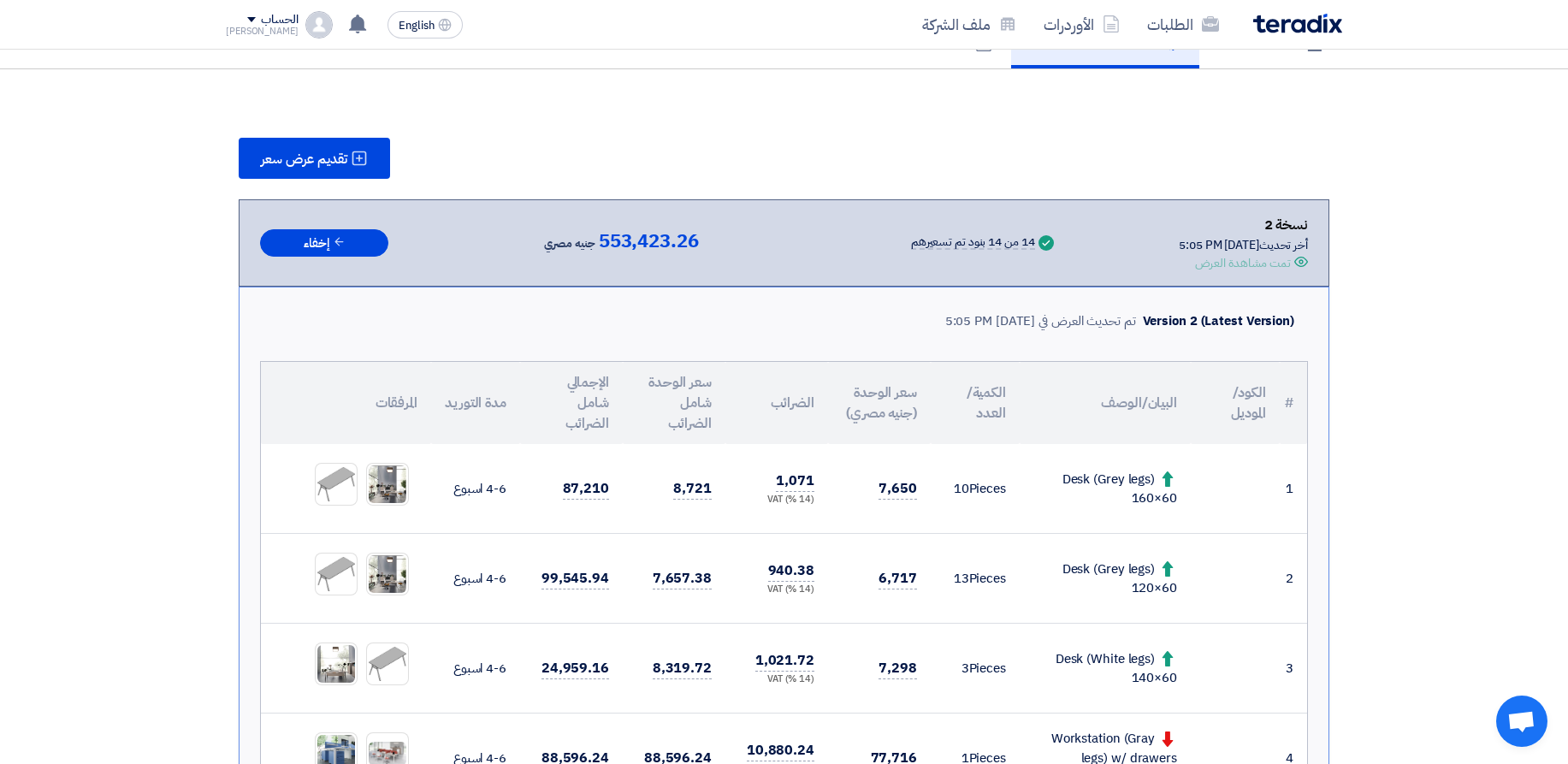
scroll to position [0, 0]
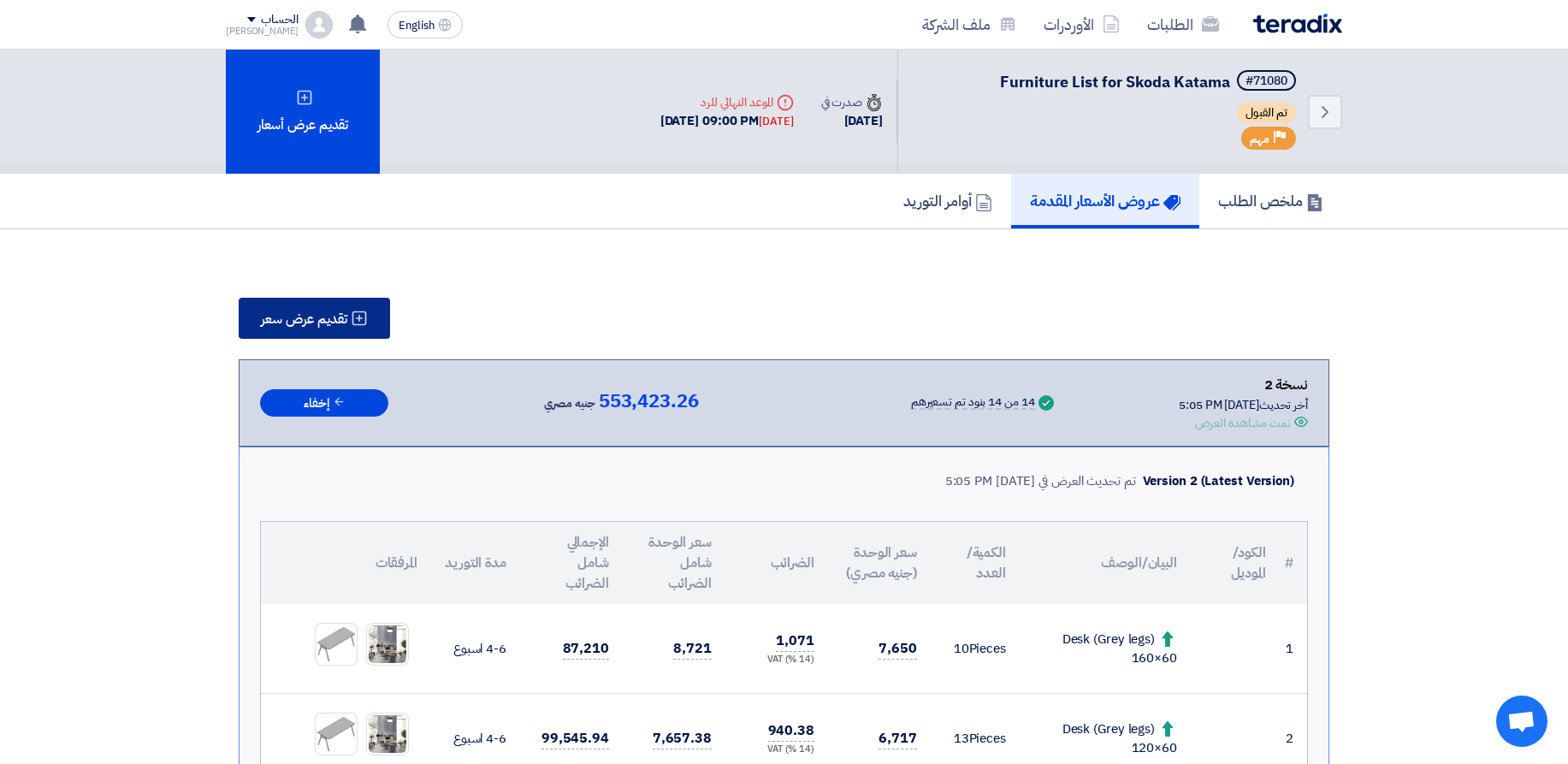
click at [342, 321] on span "تقديم عرض سعر" at bounding box center [304, 320] width 86 height 14
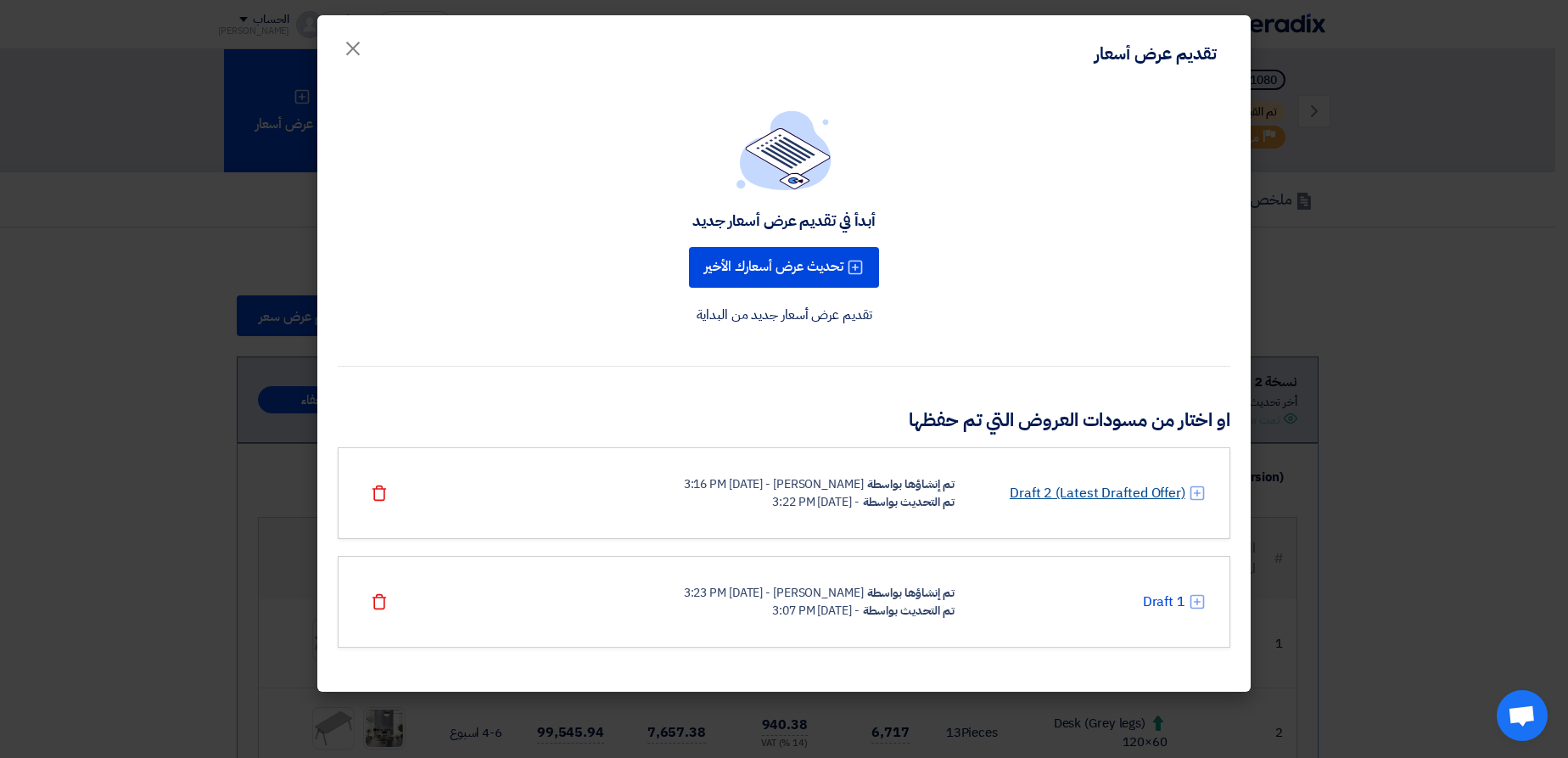
click at [1084, 494] on link "Draft 2 (Latest Drafted Offer)" at bounding box center [1097, 494] width 175 height 21
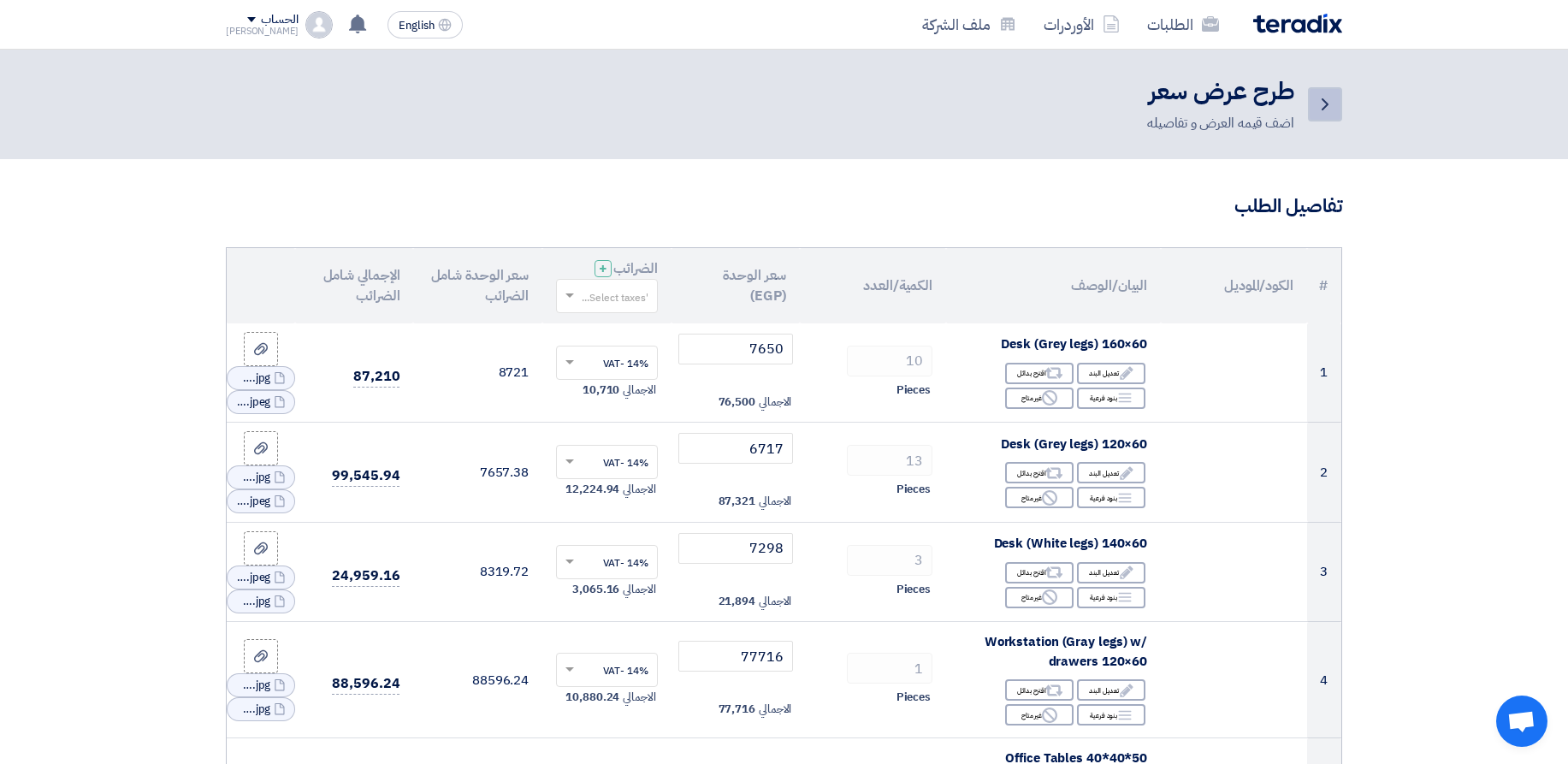
click at [1315, 98] on link "Back" at bounding box center [1325, 104] width 34 height 34
